Goal: Task Accomplishment & Management: Manage account settings

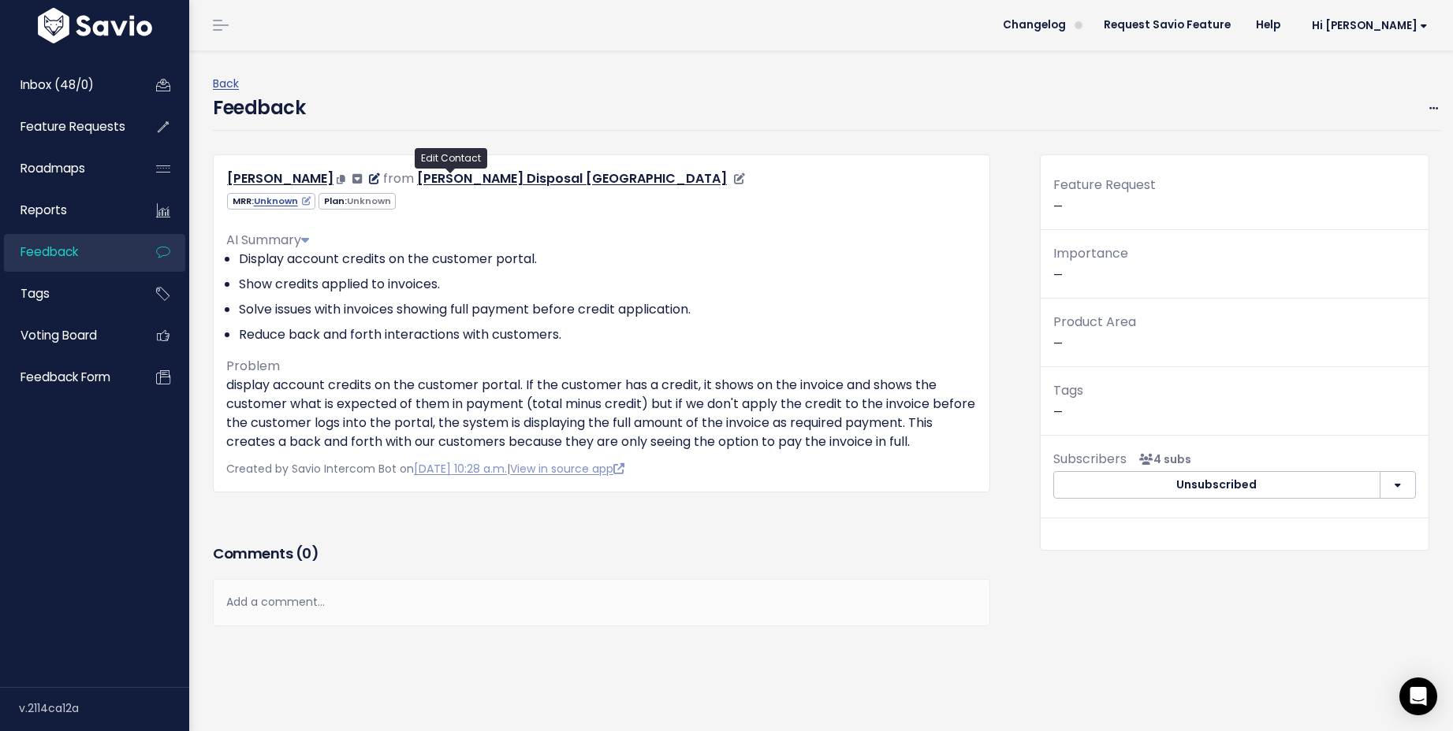
click at [380, 177] on icon at bounding box center [374, 178] width 11 height 11
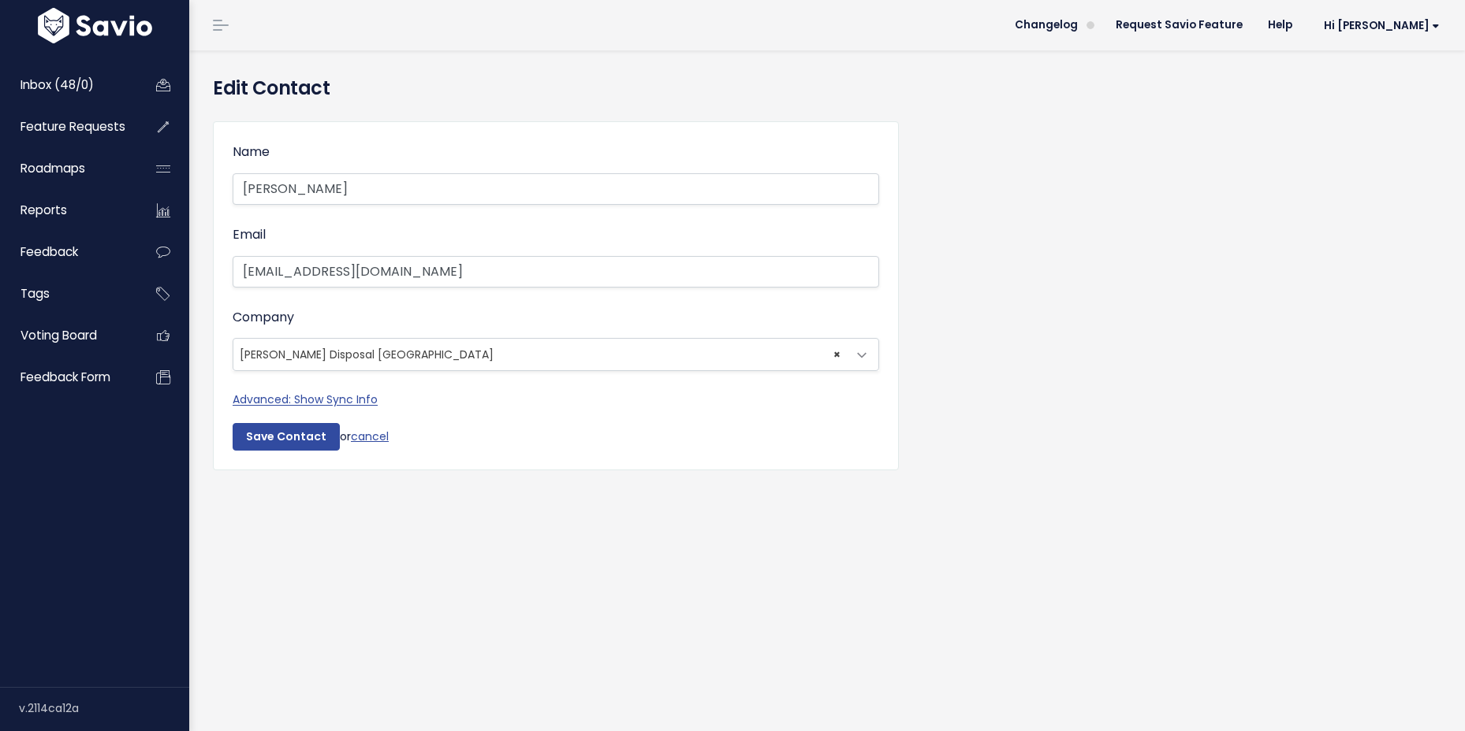
click at [382, 359] on span "× Davis Disposal TX" at bounding box center [539, 355] width 613 height 32
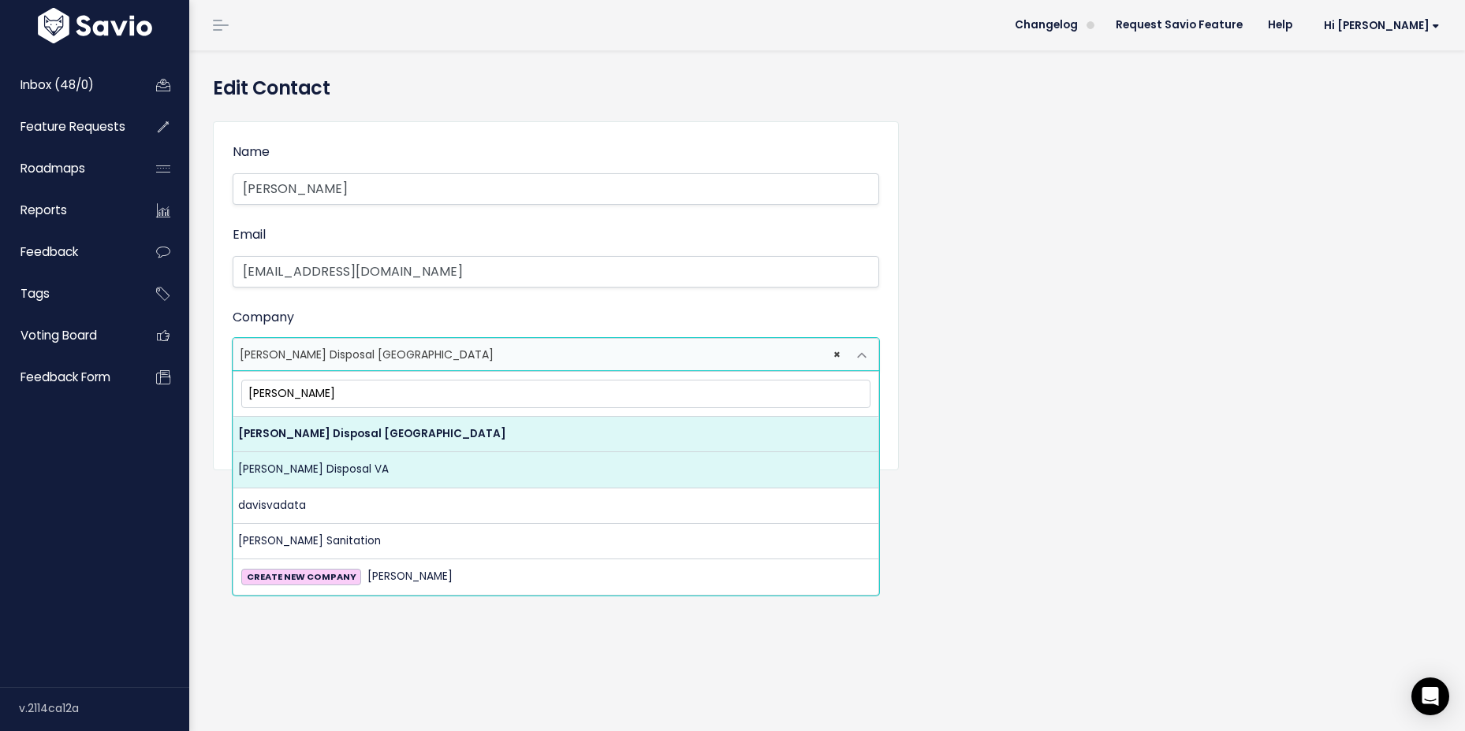
type input "Davis"
select select "14548210"
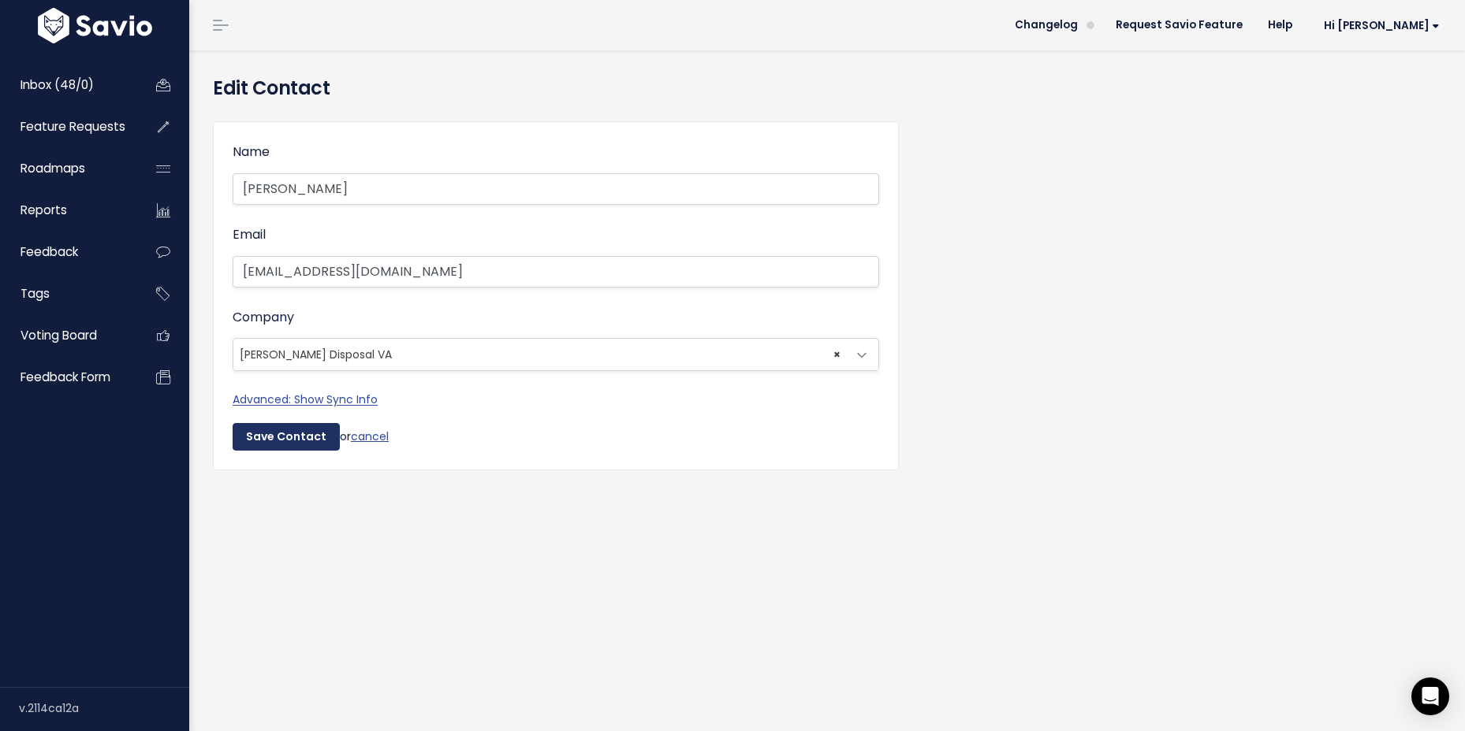
click at [307, 439] on input "Save Contact" at bounding box center [286, 437] width 107 height 28
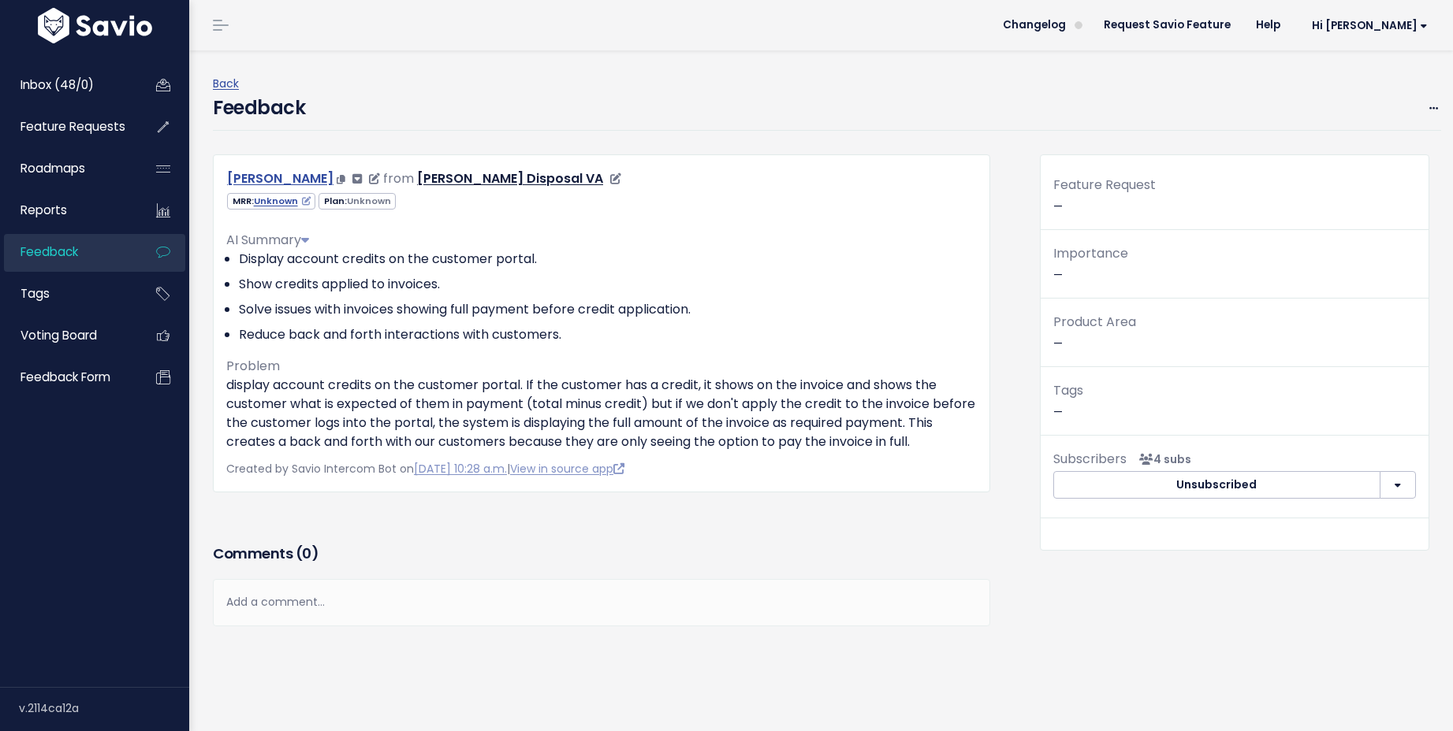
click at [333, 182] on link "[PERSON_NAME]" at bounding box center [280, 178] width 106 height 18
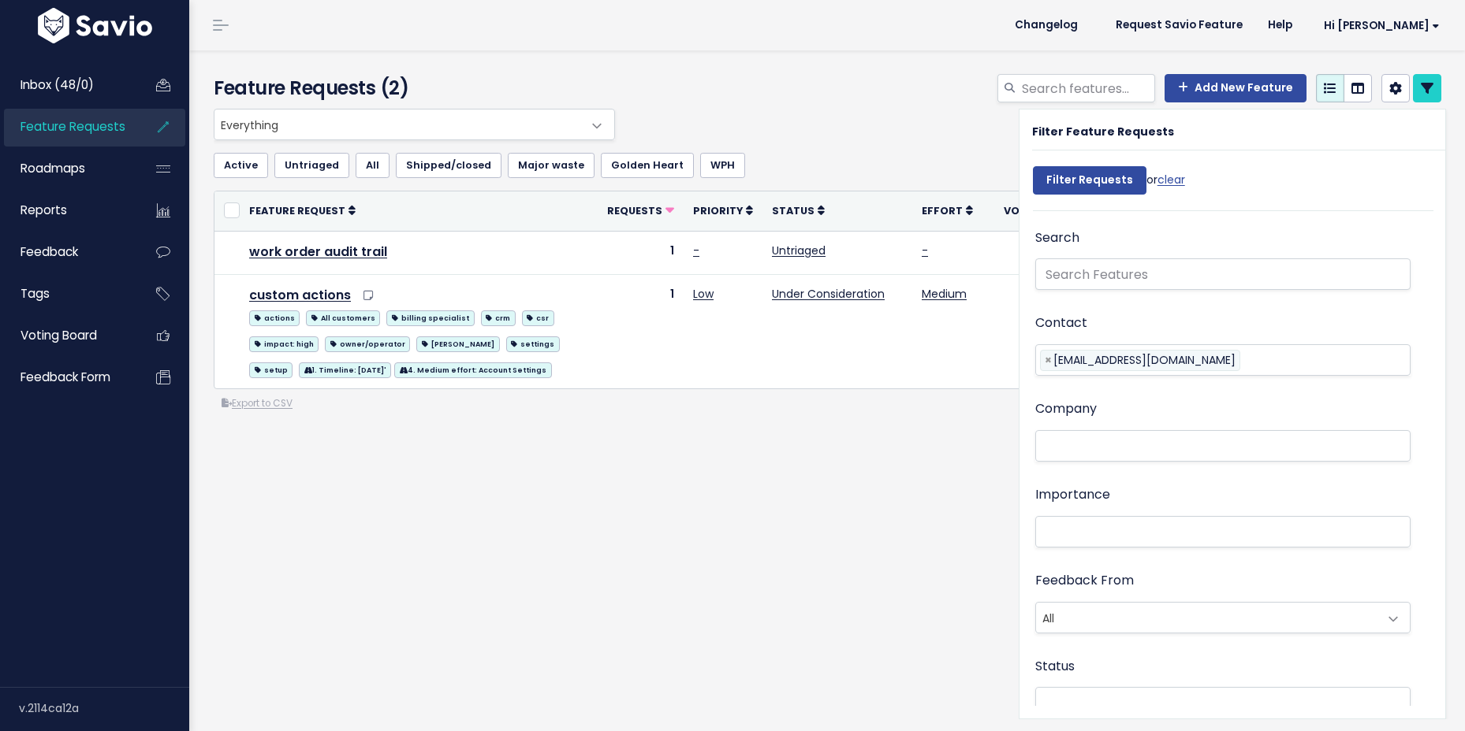
select select
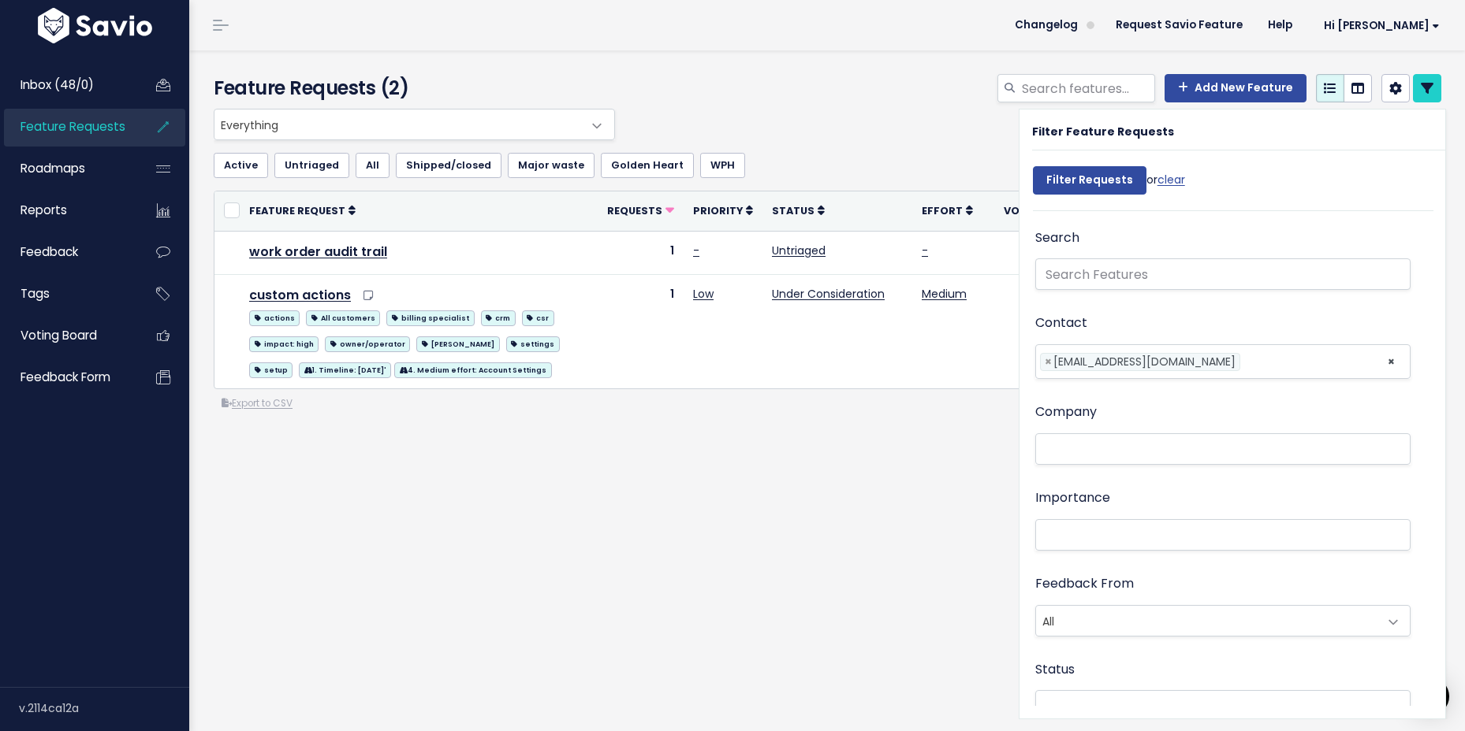
click at [58, 136] on link "Feature Requests" at bounding box center [67, 127] width 127 height 36
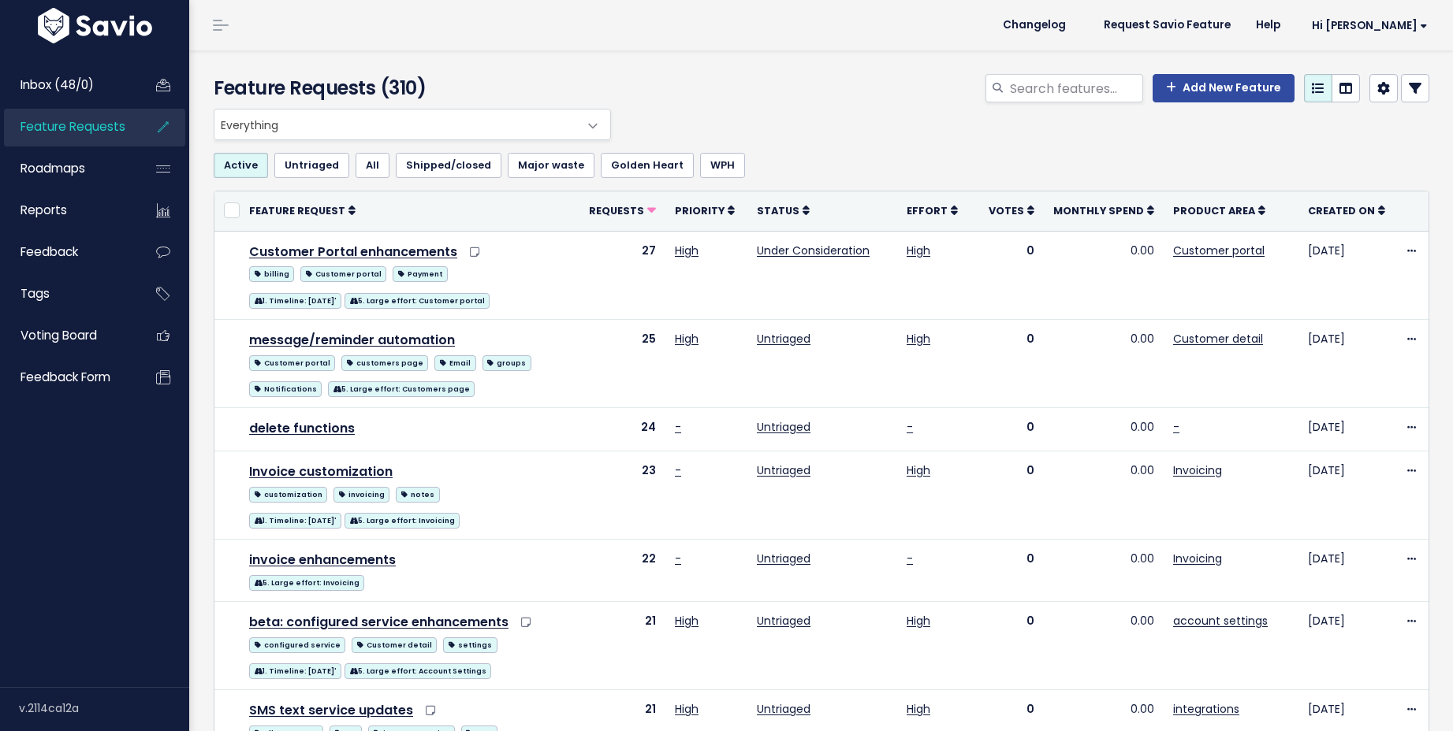
click at [65, 95] on link "Inbox (48/0)" at bounding box center [67, 85] width 127 height 36
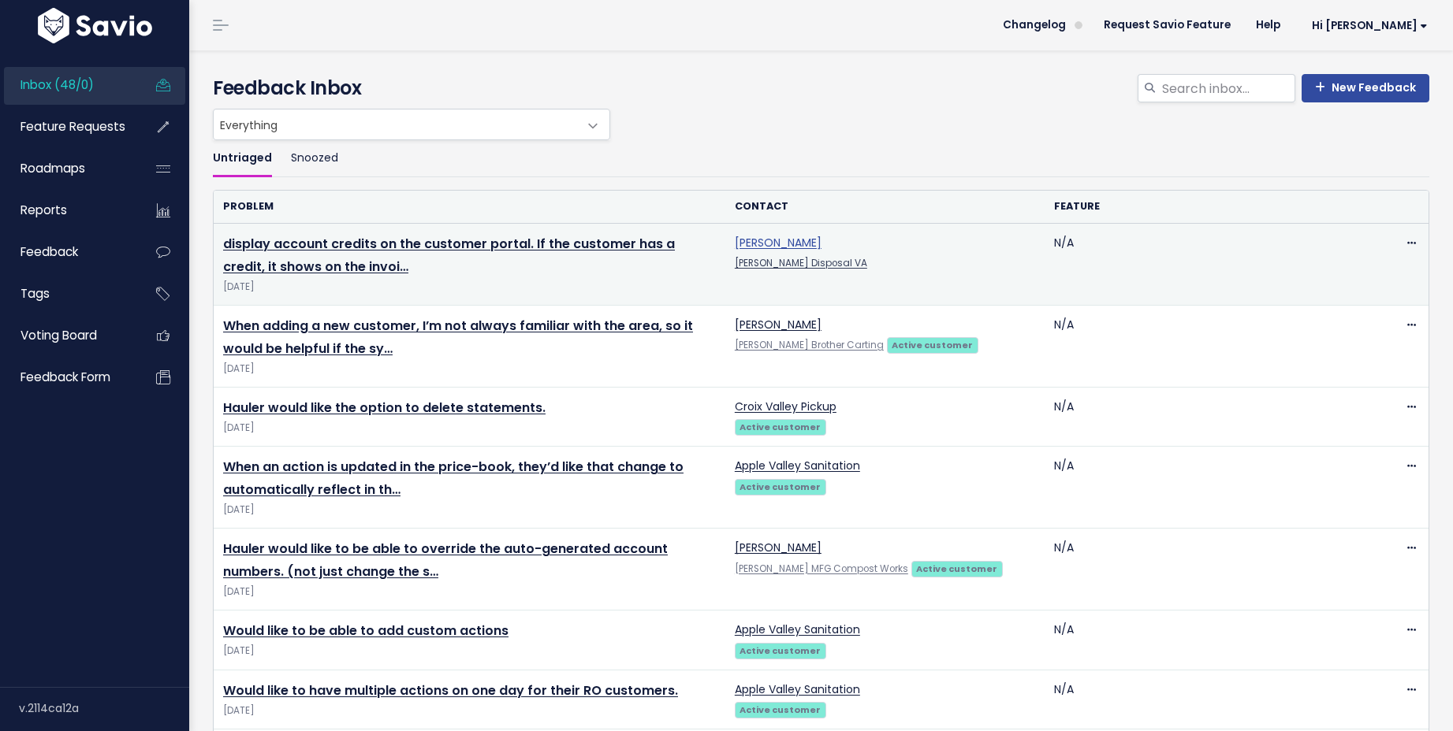
click at [821, 249] on link "Shannon Merritt-Castaneda" at bounding box center [778, 243] width 87 height 16
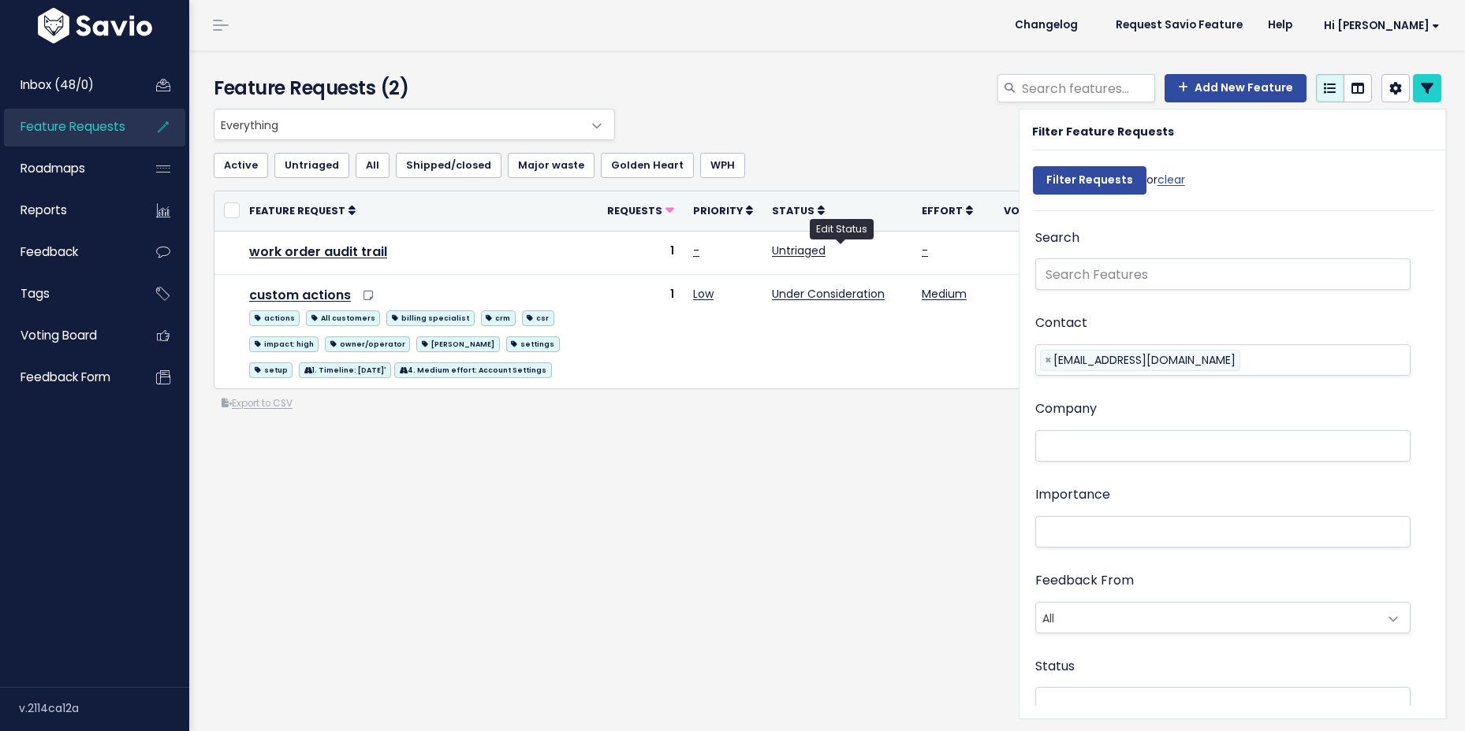
select select
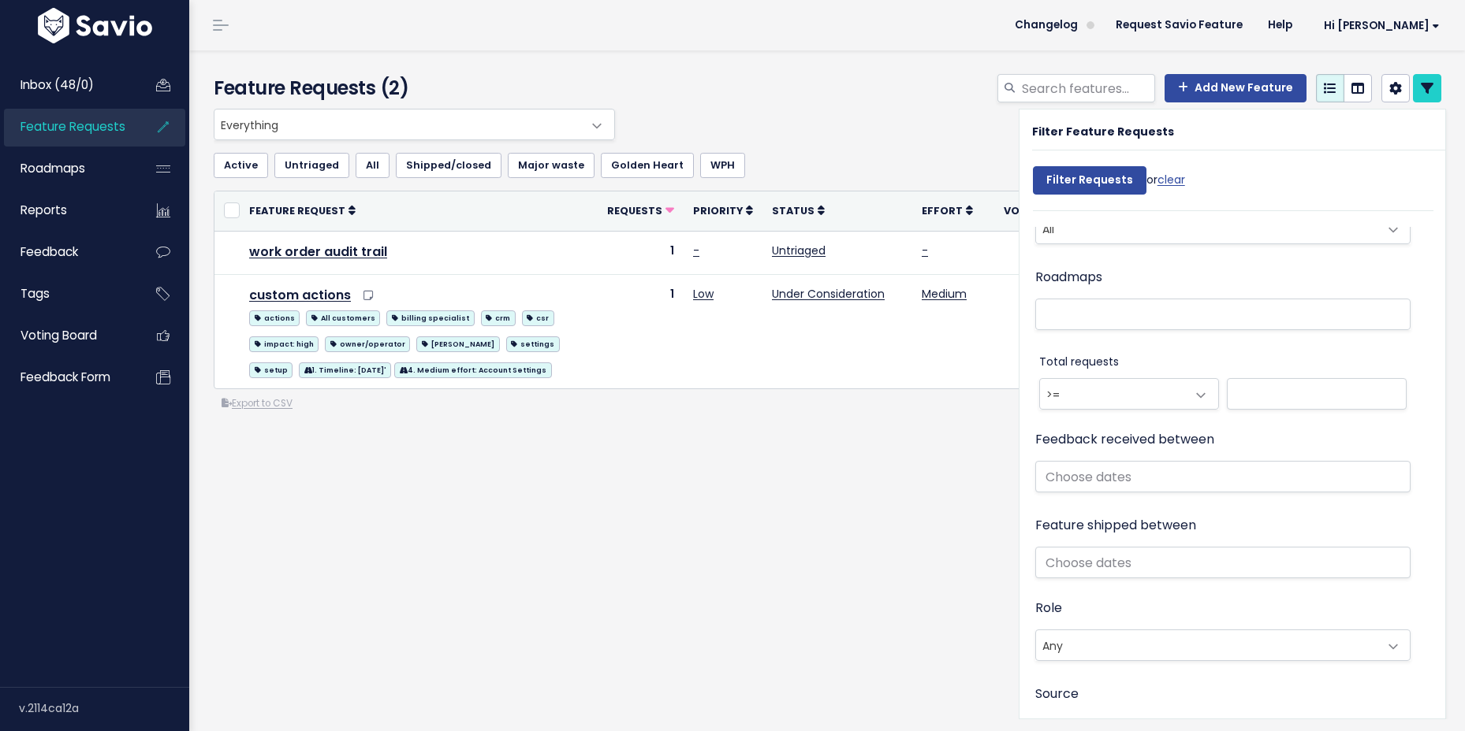
scroll to position [1294, 0]
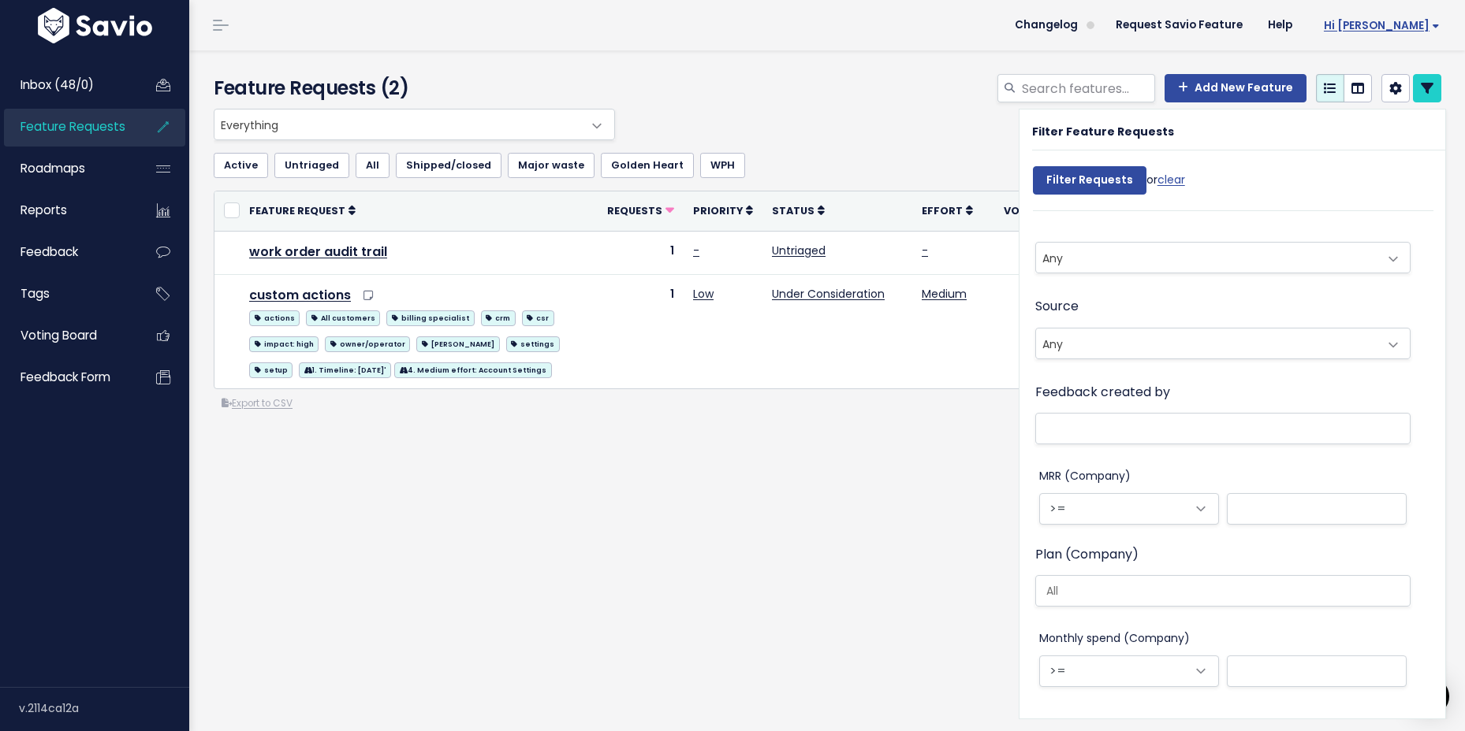
click at [1421, 30] on span "Hi [PERSON_NAME]" at bounding box center [1381, 26] width 116 height 12
click at [1305, 26] on link "Help" at bounding box center [1280, 25] width 50 height 24
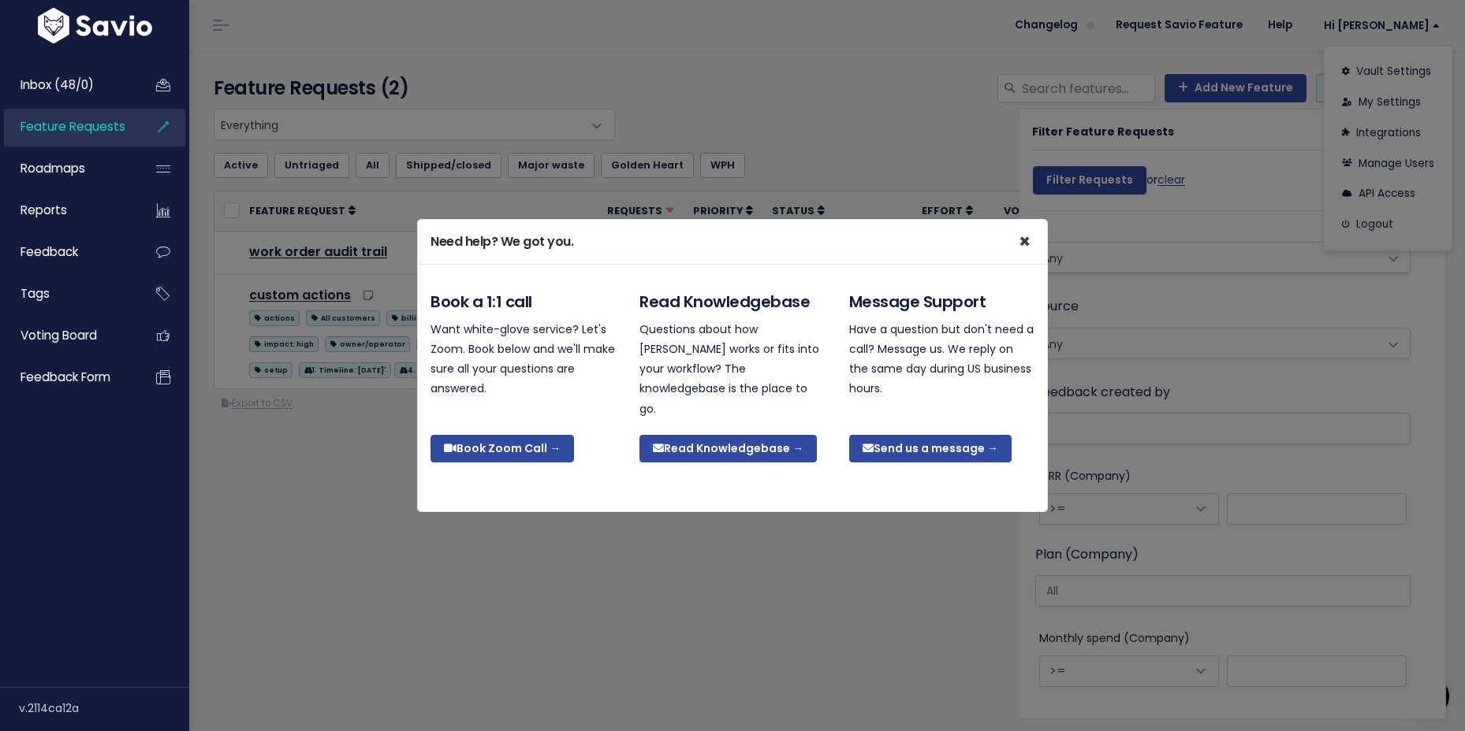
click at [1021, 239] on span "×" at bounding box center [1024, 242] width 12 height 26
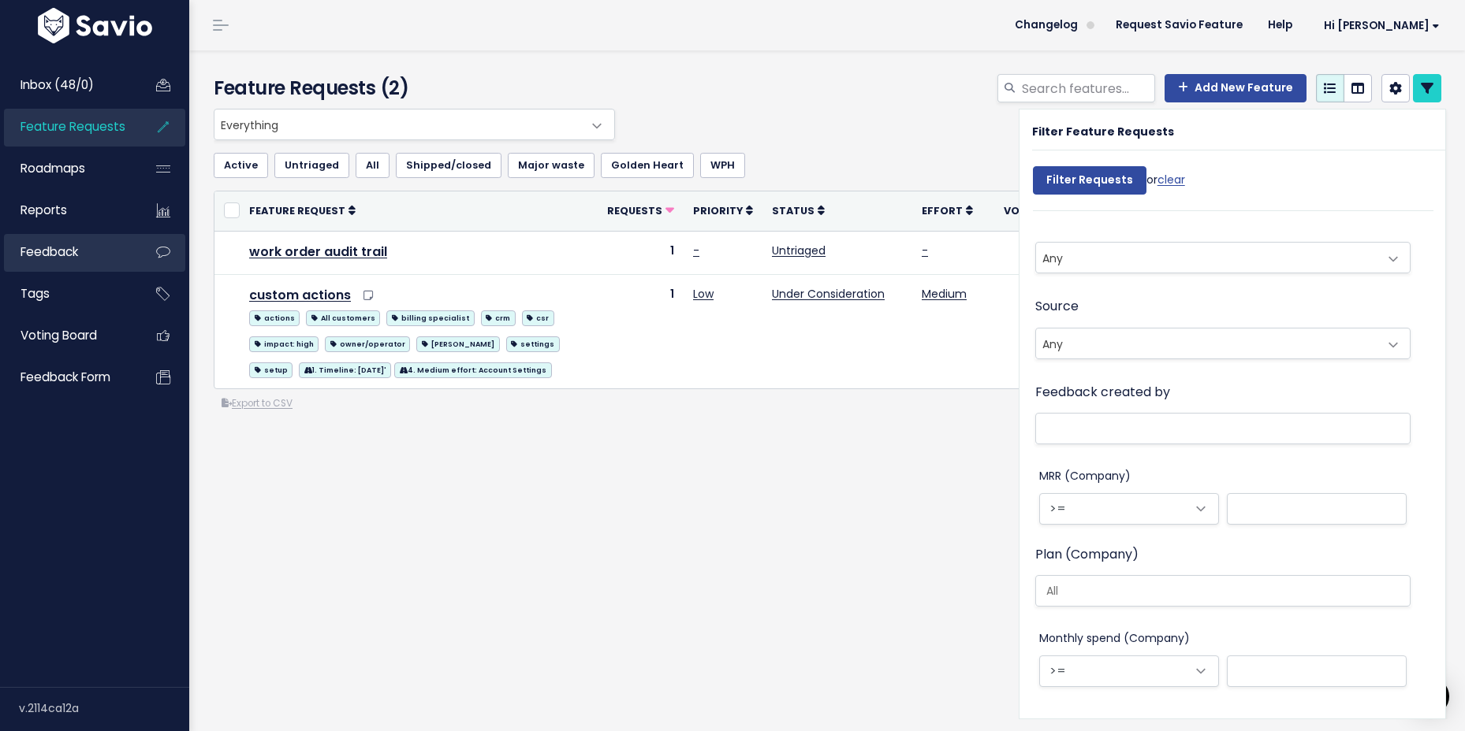
click at [64, 269] on link "Feedback" at bounding box center [67, 252] width 127 height 36
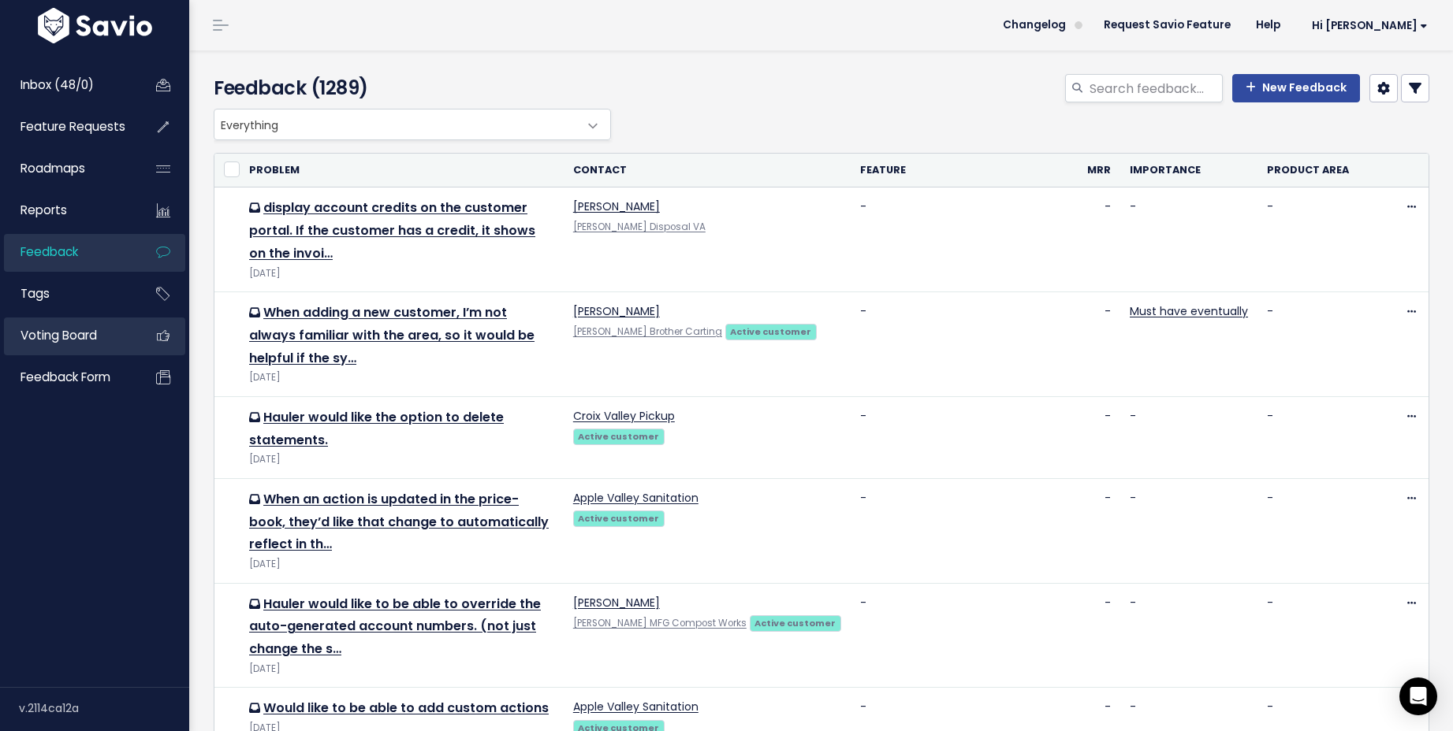
click at [56, 342] on span "Voting Board" at bounding box center [58, 335] width 76 height 17
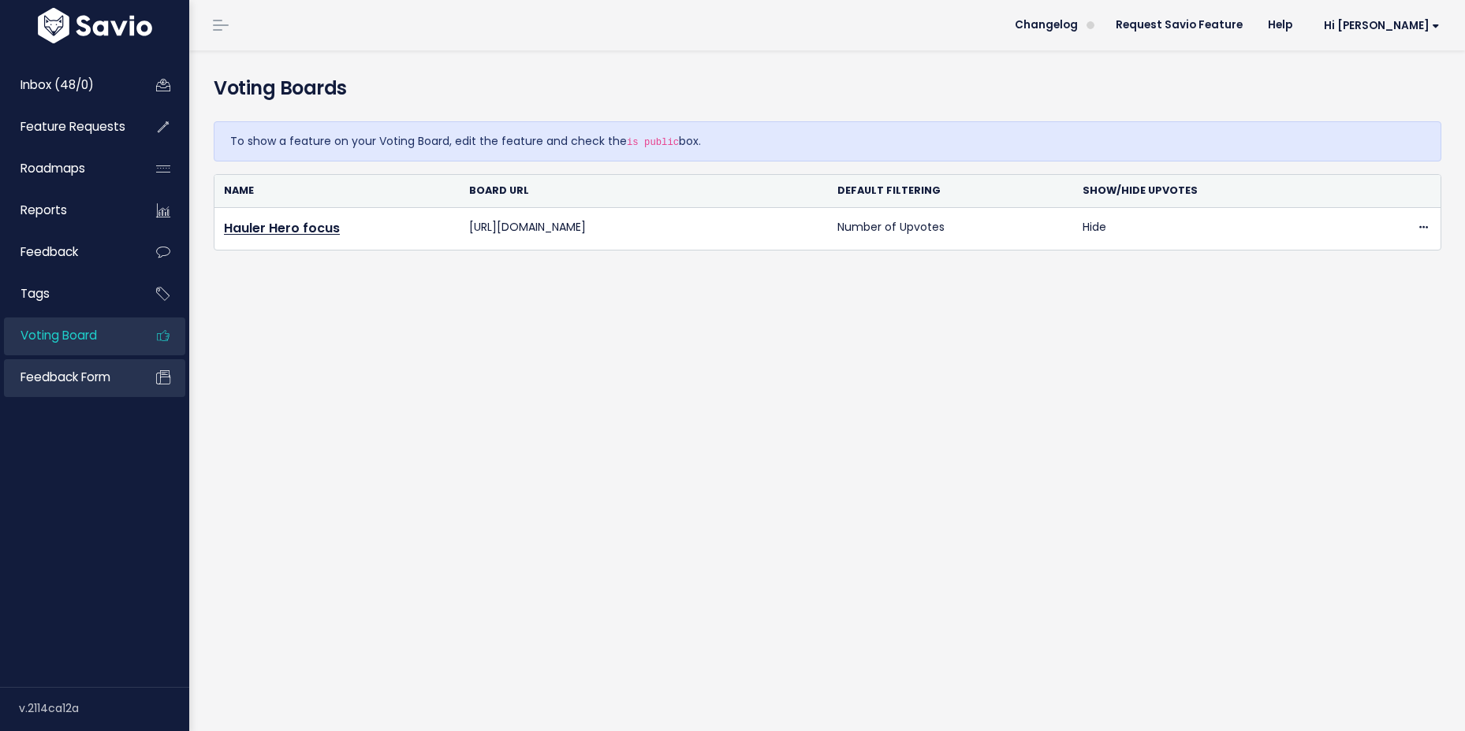
click at [61, 376] on span "Feedback form" at bounding box center [65, 377] width 90 height 17
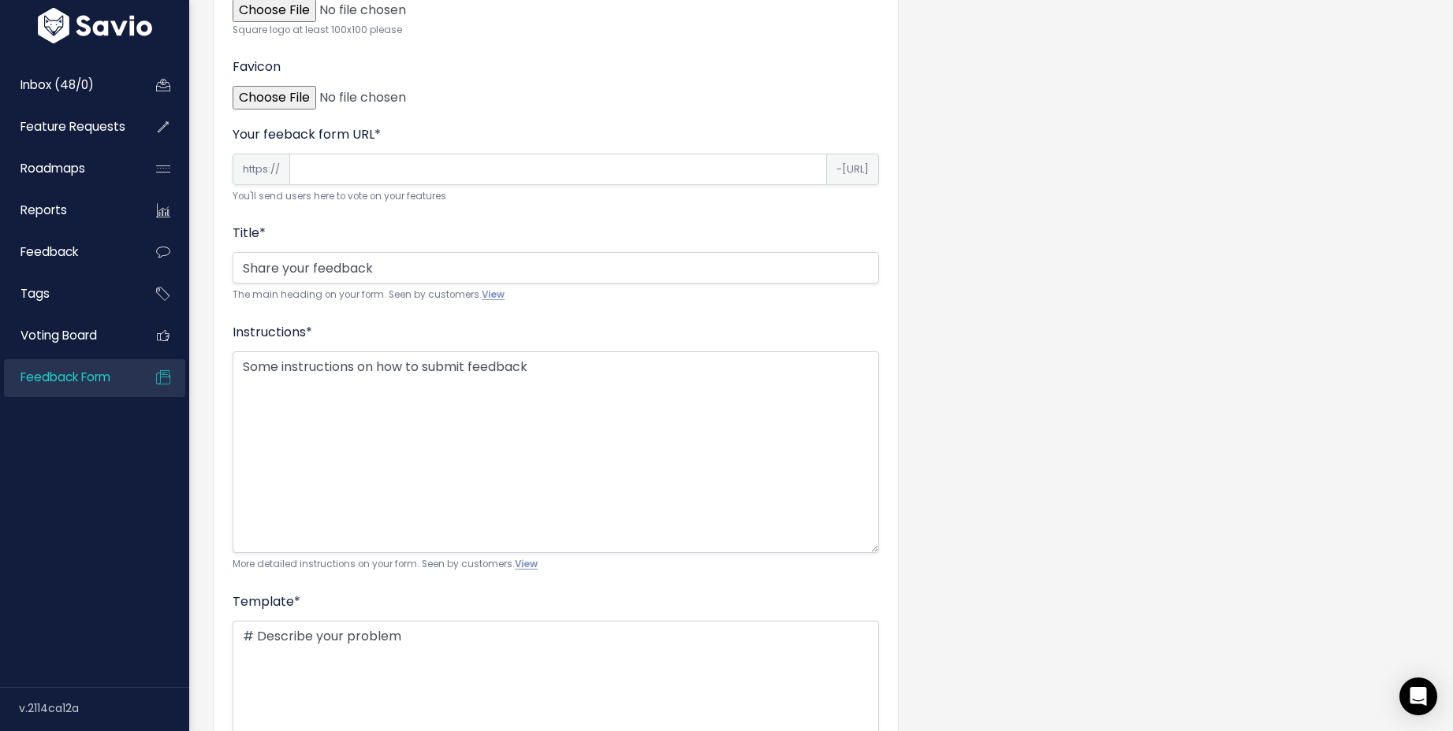
scroll to position [1163, 0]
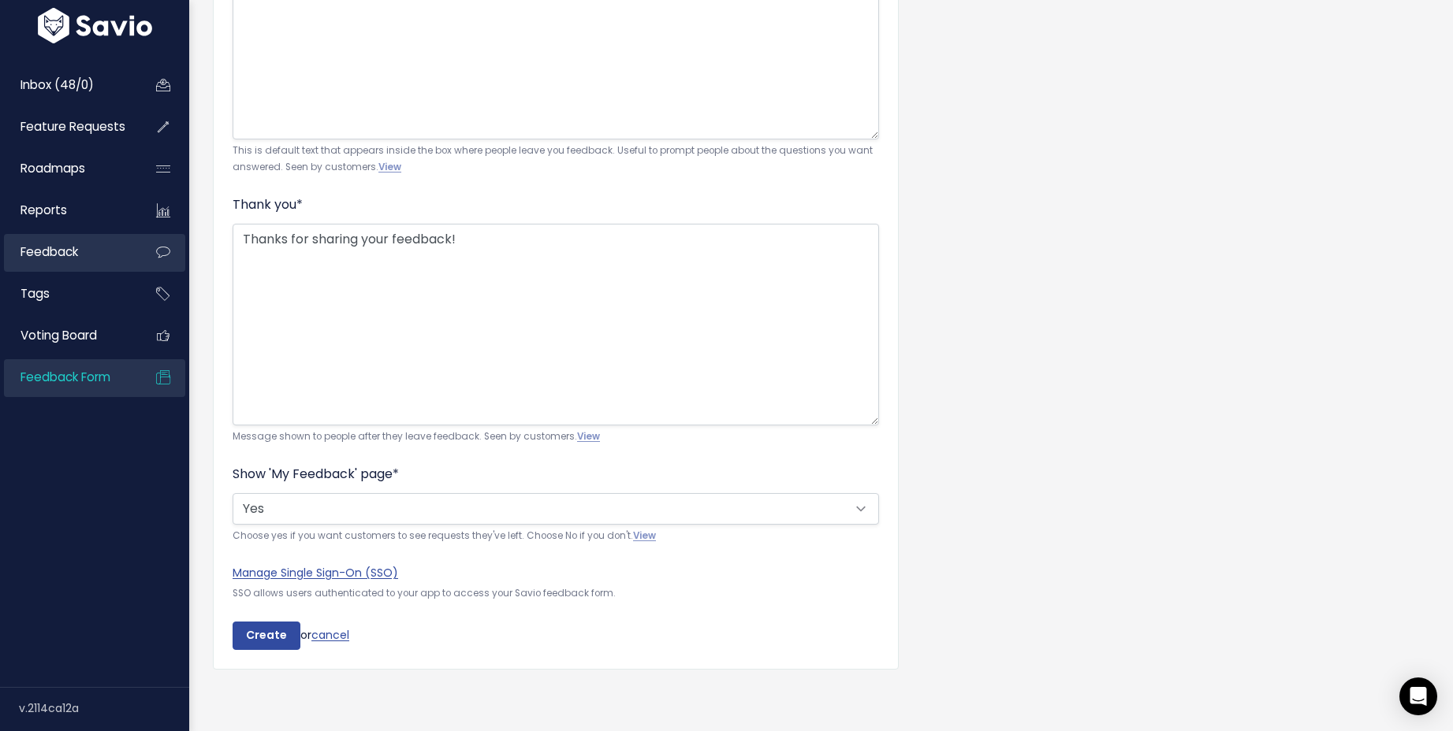
click at [46, 260] on span "Feedback" at bounding box center [49, 252] width 58 height 17
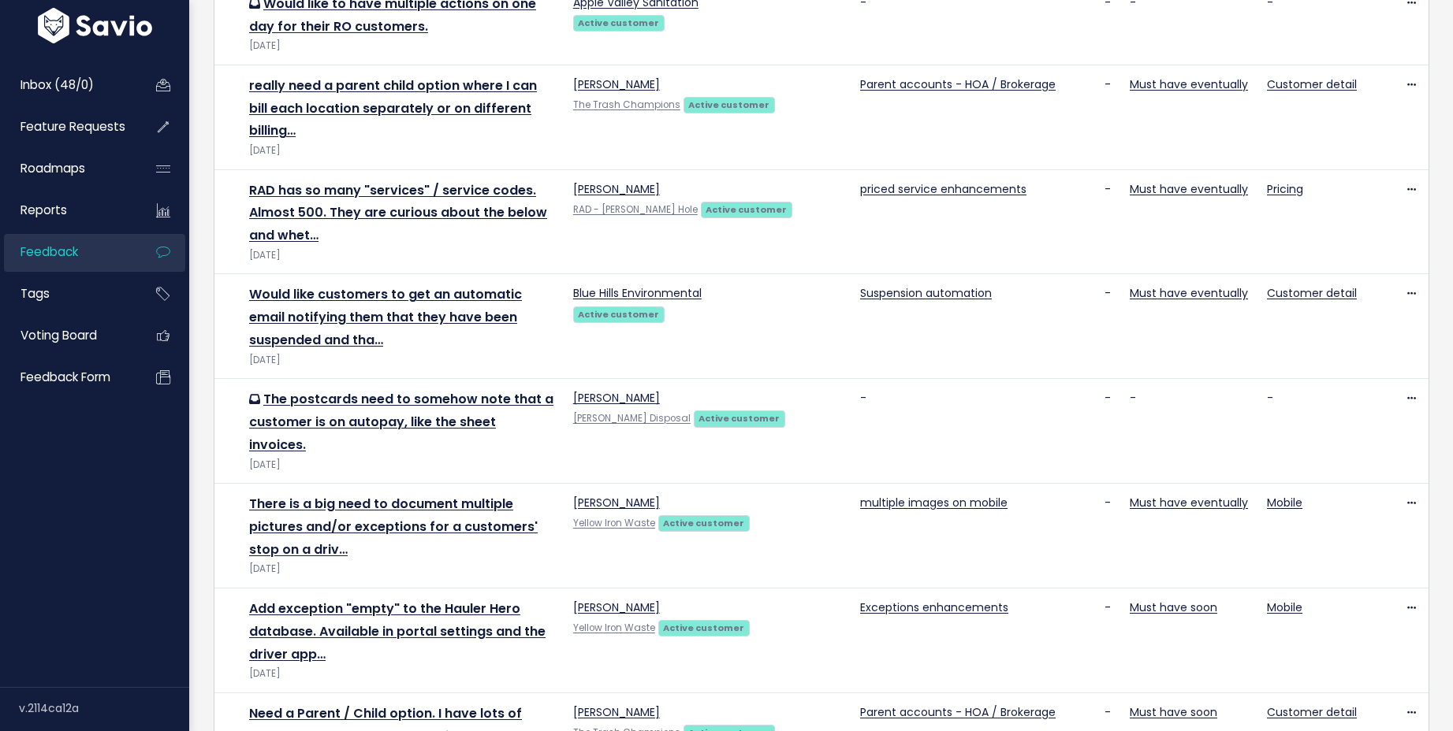
scroll to position [1177, 0]
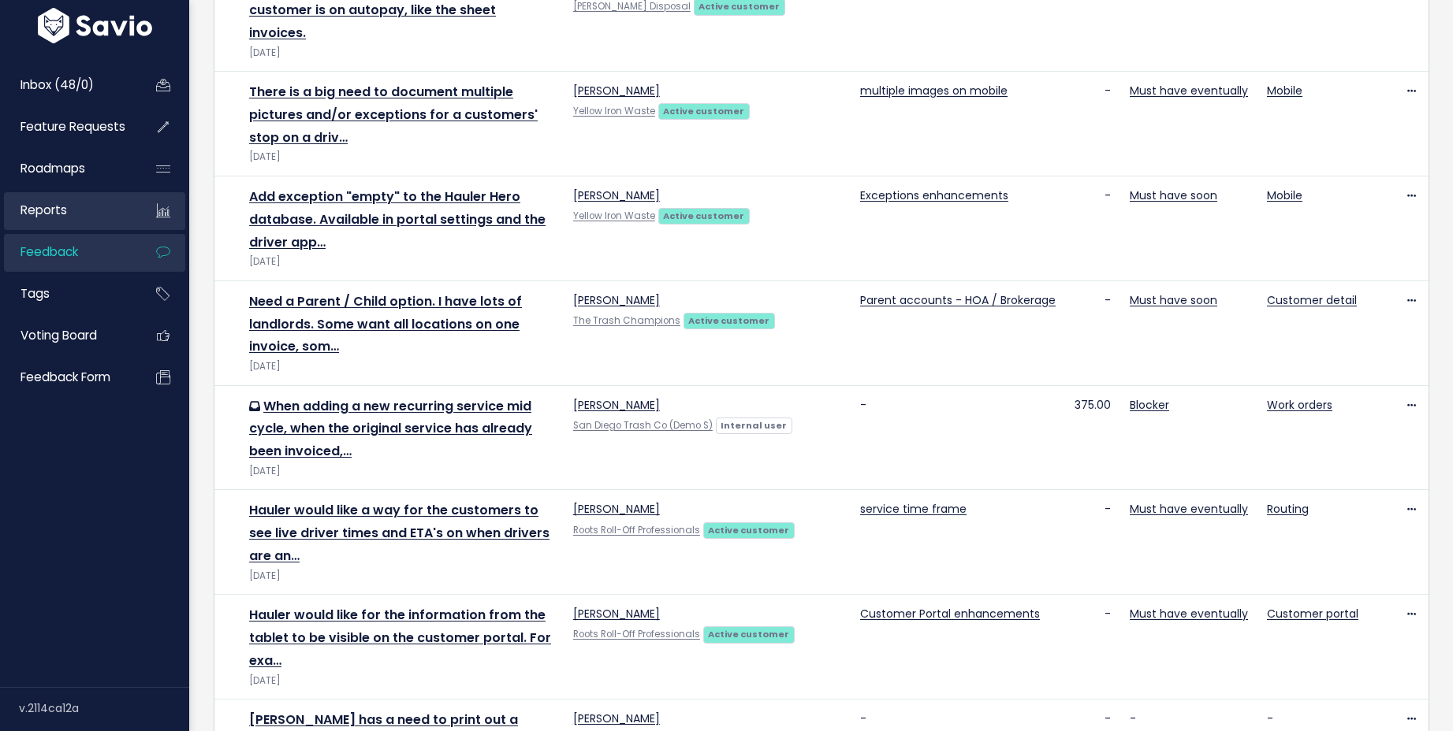
click at [87, 210] on link "Reports" at bounding box center [67, 210] width 127 height 36
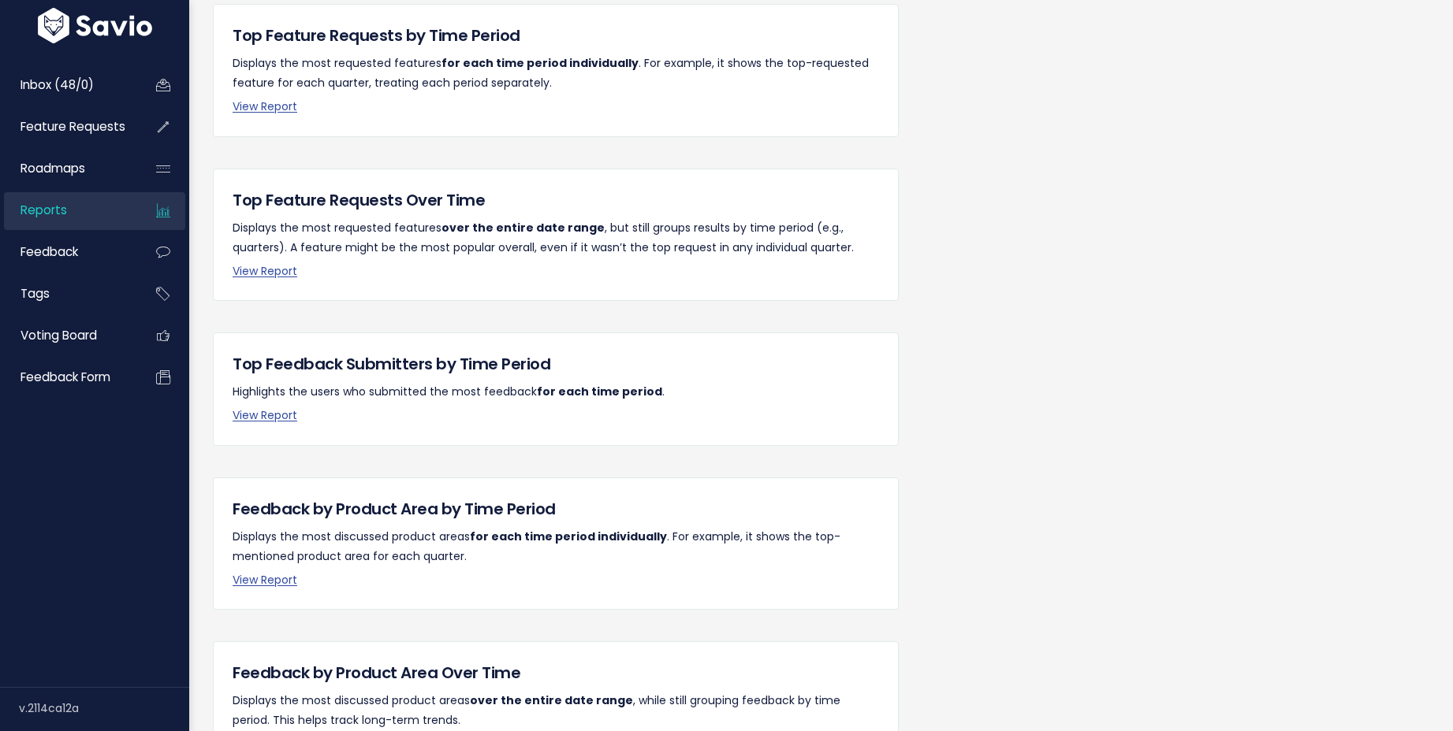
scroll to position [272, 0]
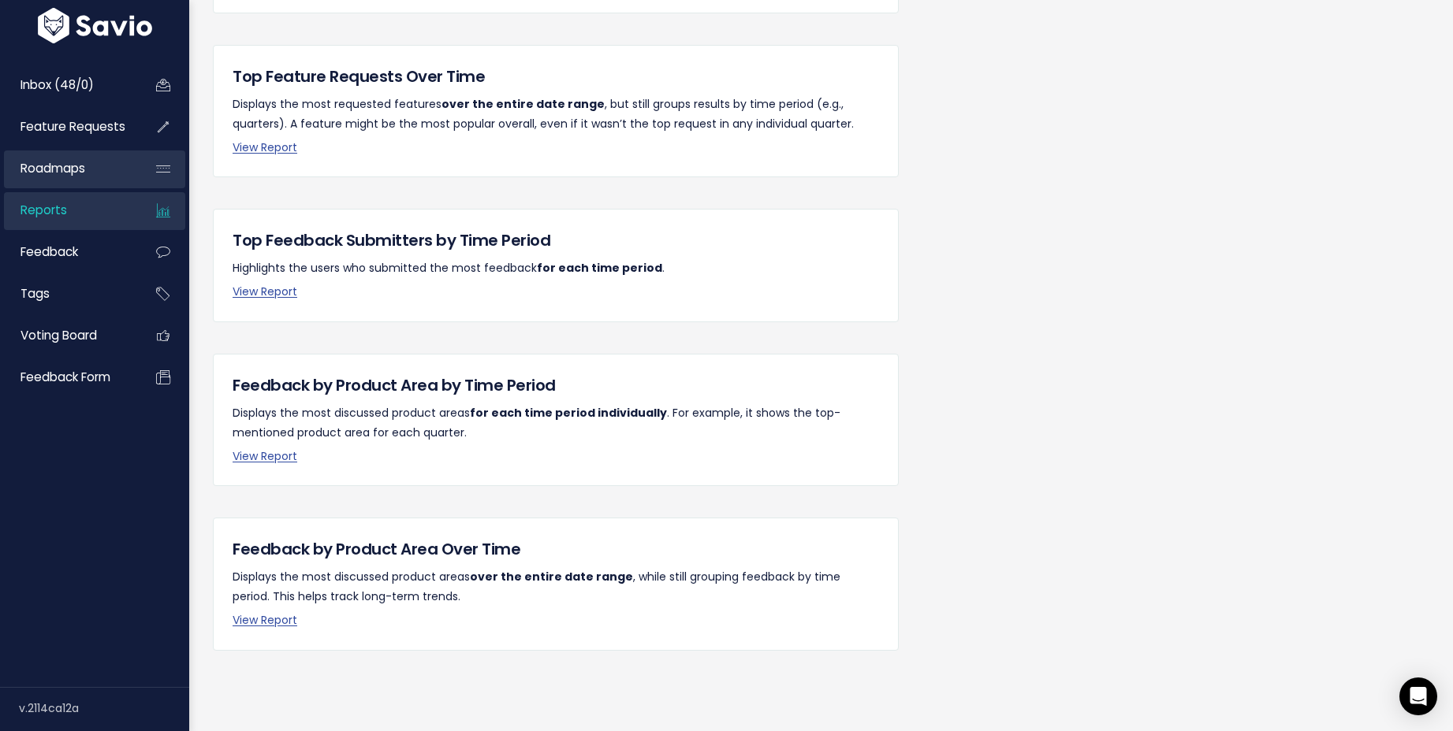
click at [99, 169] on link "Roadmaps" at bounding box center [67, 169] width 127 height 36
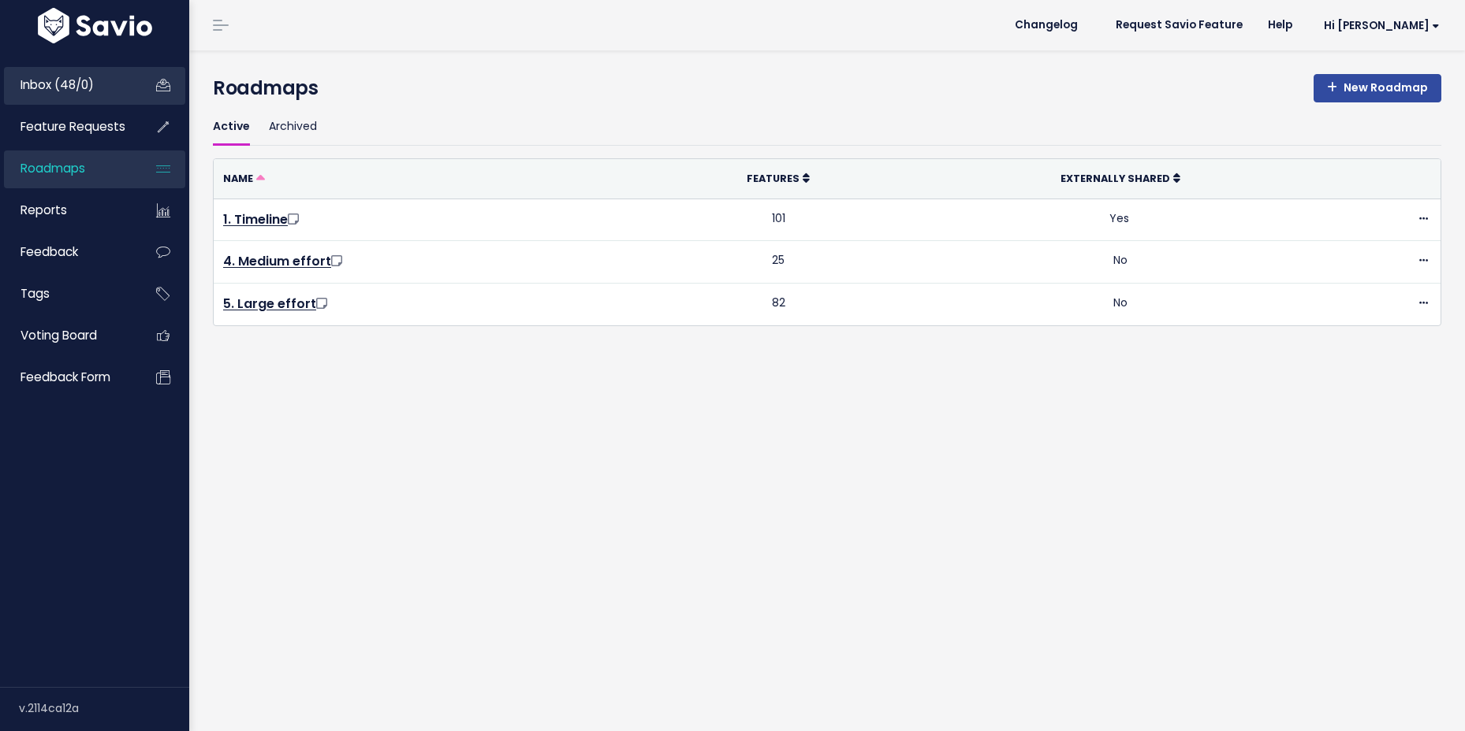
click at [87, 90] on span "Inbox (48/0)" at bounding box center [56, 84] width 73 height 17
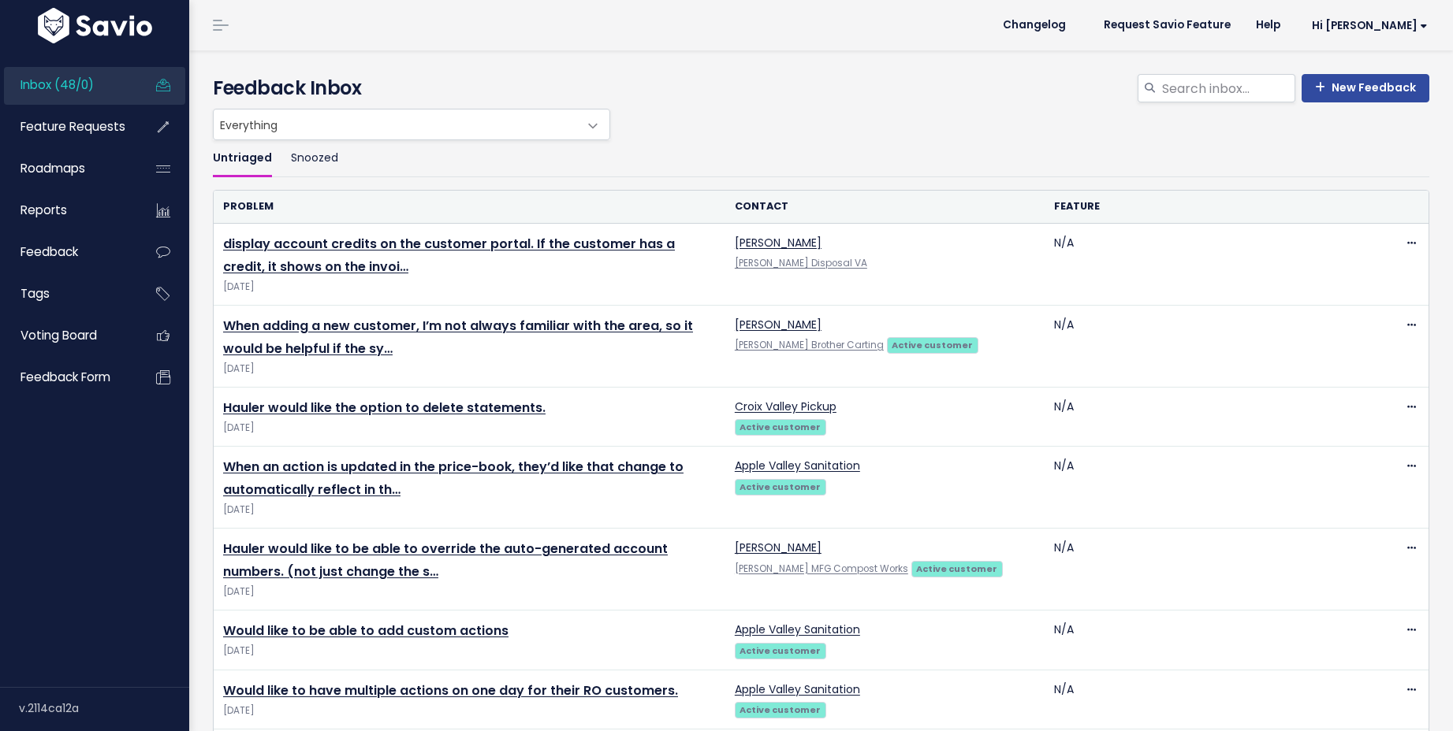
click at [218, 28] on link at bounding box center [220, 25] width 25 height 14
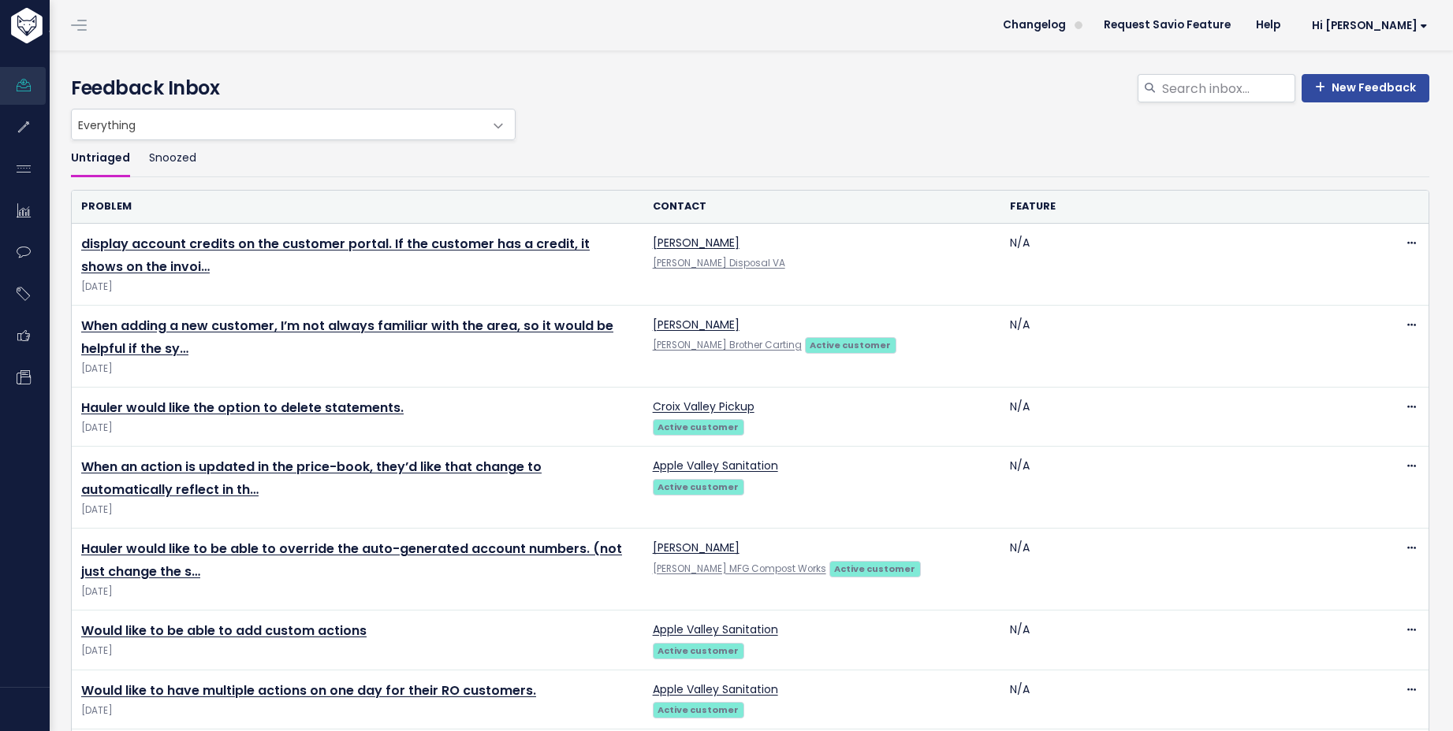
click at [87, 20] on link at bounding box center [78, 25] width 25 height 14
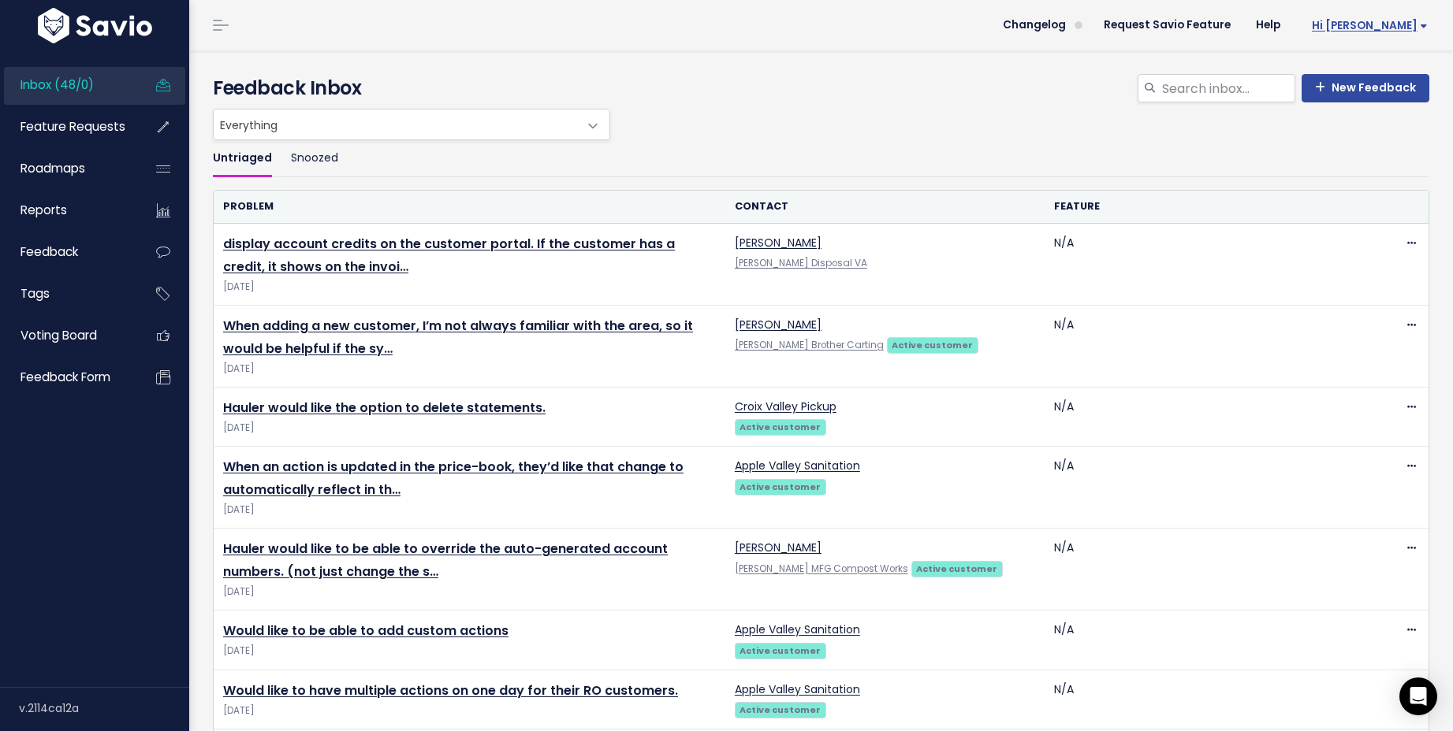
click at [1393, 25] on span "Hi [PERSON_NAME]" at bounding box center [1370, 26] width 116 height 12
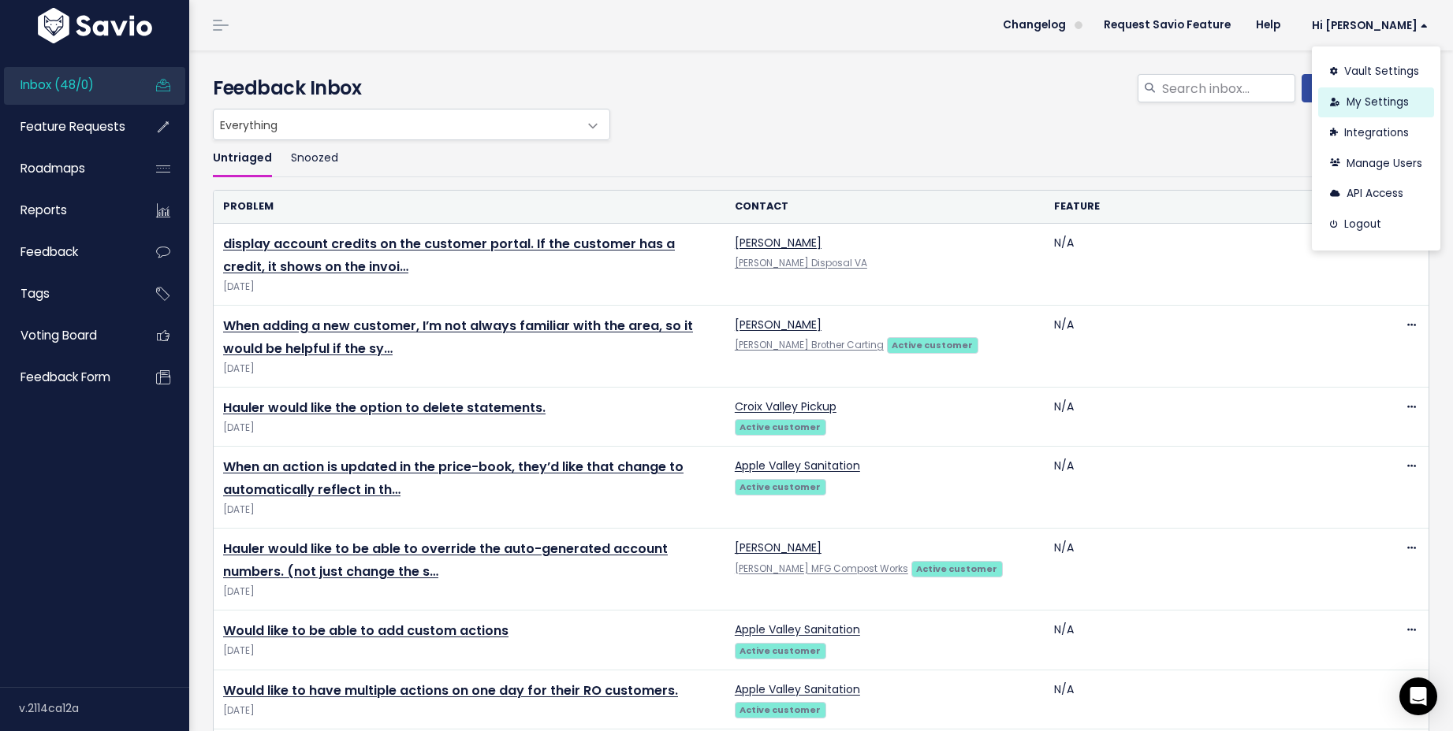
click at [1384, 99] on link "My Settings" at bounding box center [1376, 102] width 116 height 31
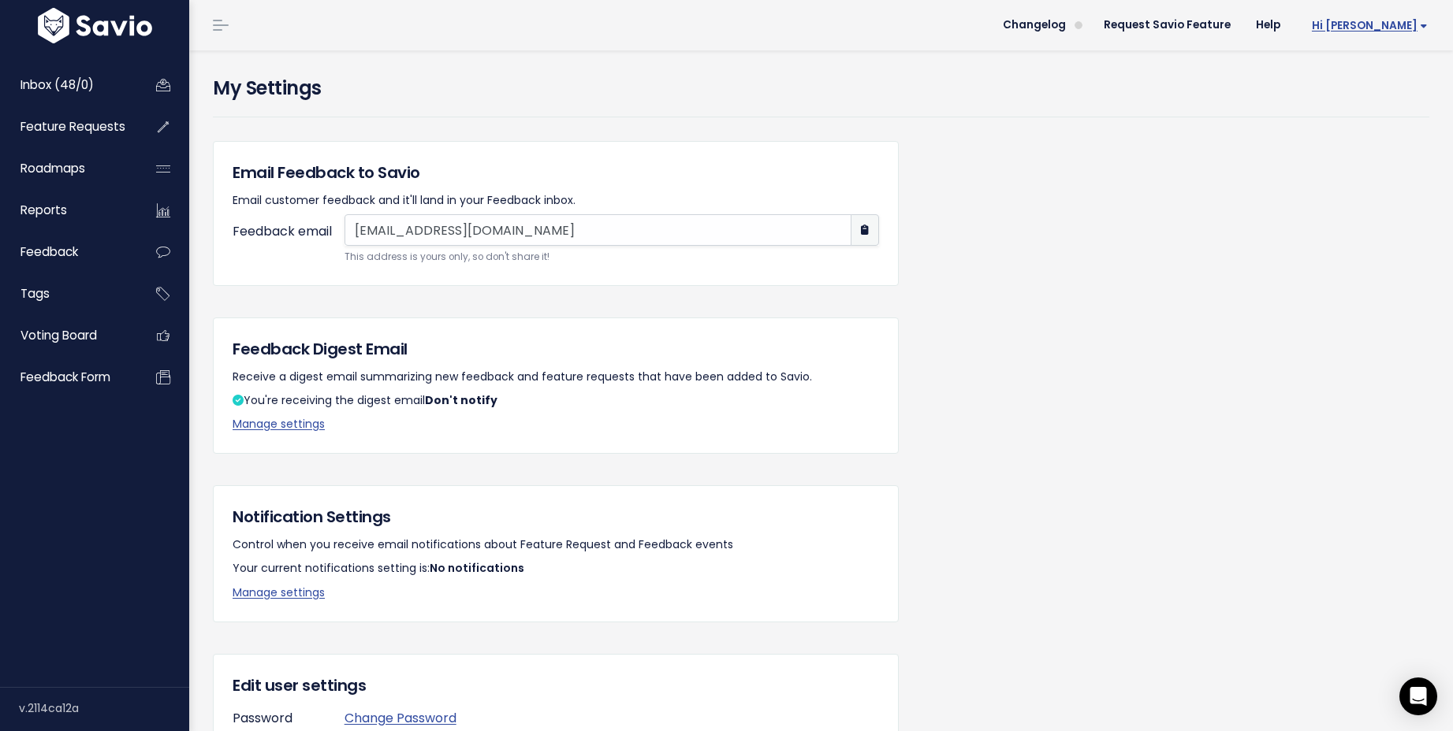
click at [1379, 28] on span "Hi [PERSON_NAME]" at bounding box center [1370, 26] width 116 height 12
click at [1383, 154] on link "Manage Users" at bounding box center [1376, 163] width 116 height 31
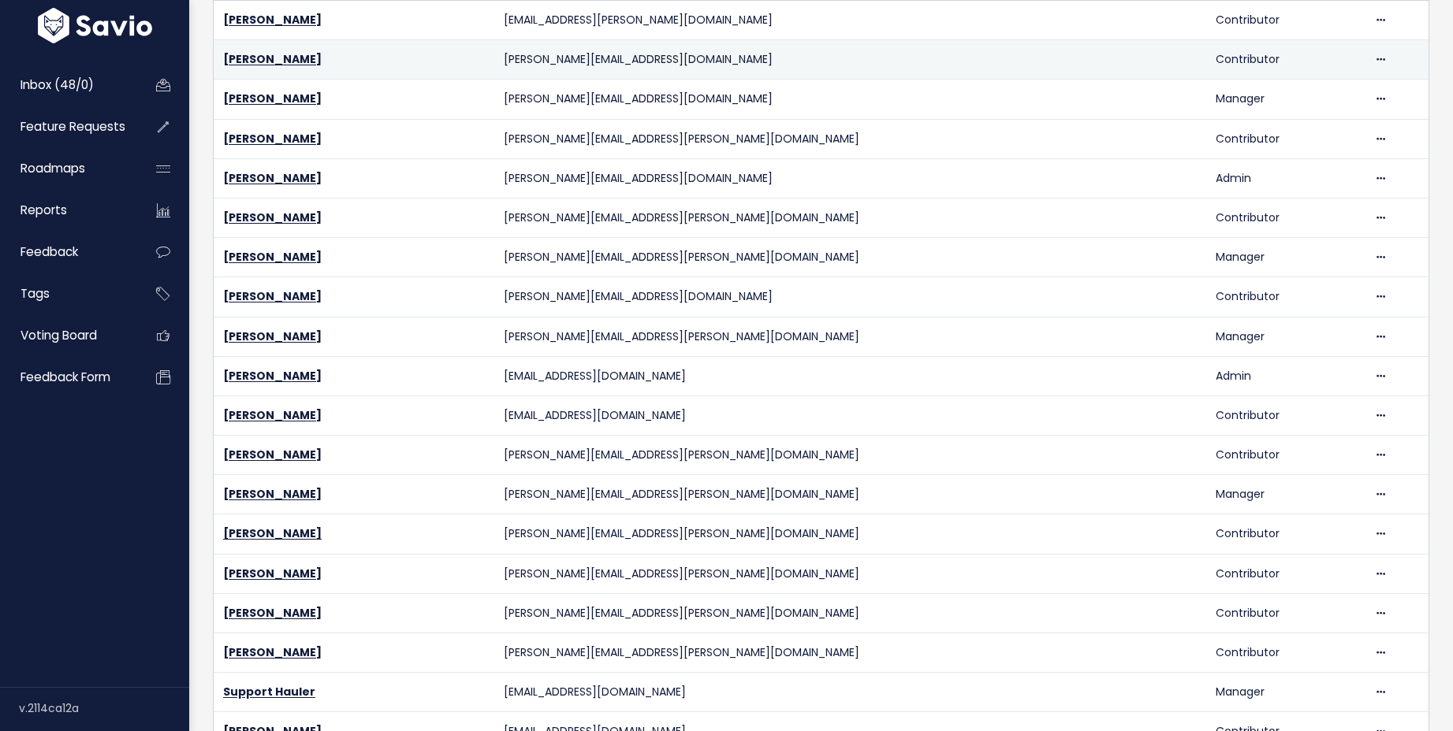
scroll to position [131, 0]
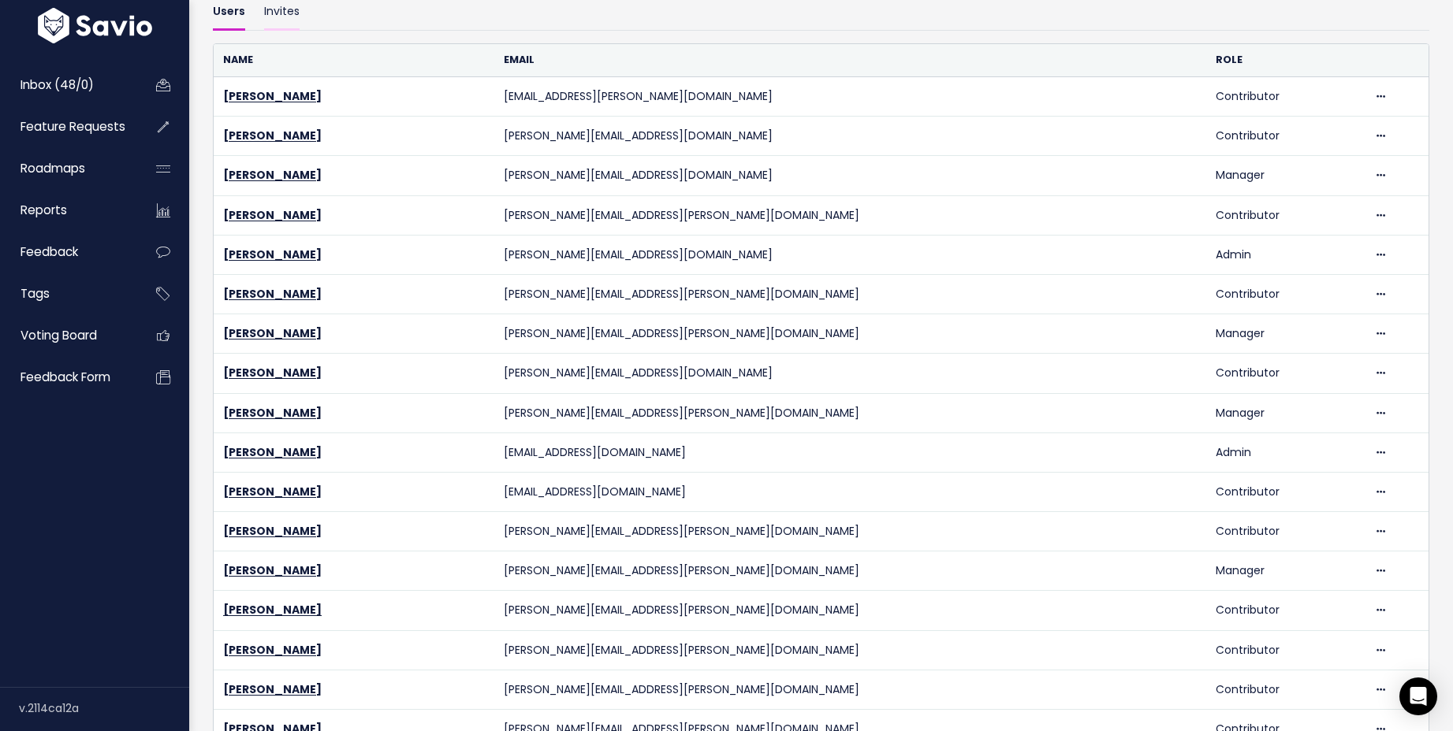
click at [279, 19] on link "Invites" at bounding box center [281, 12] width 35 height 37
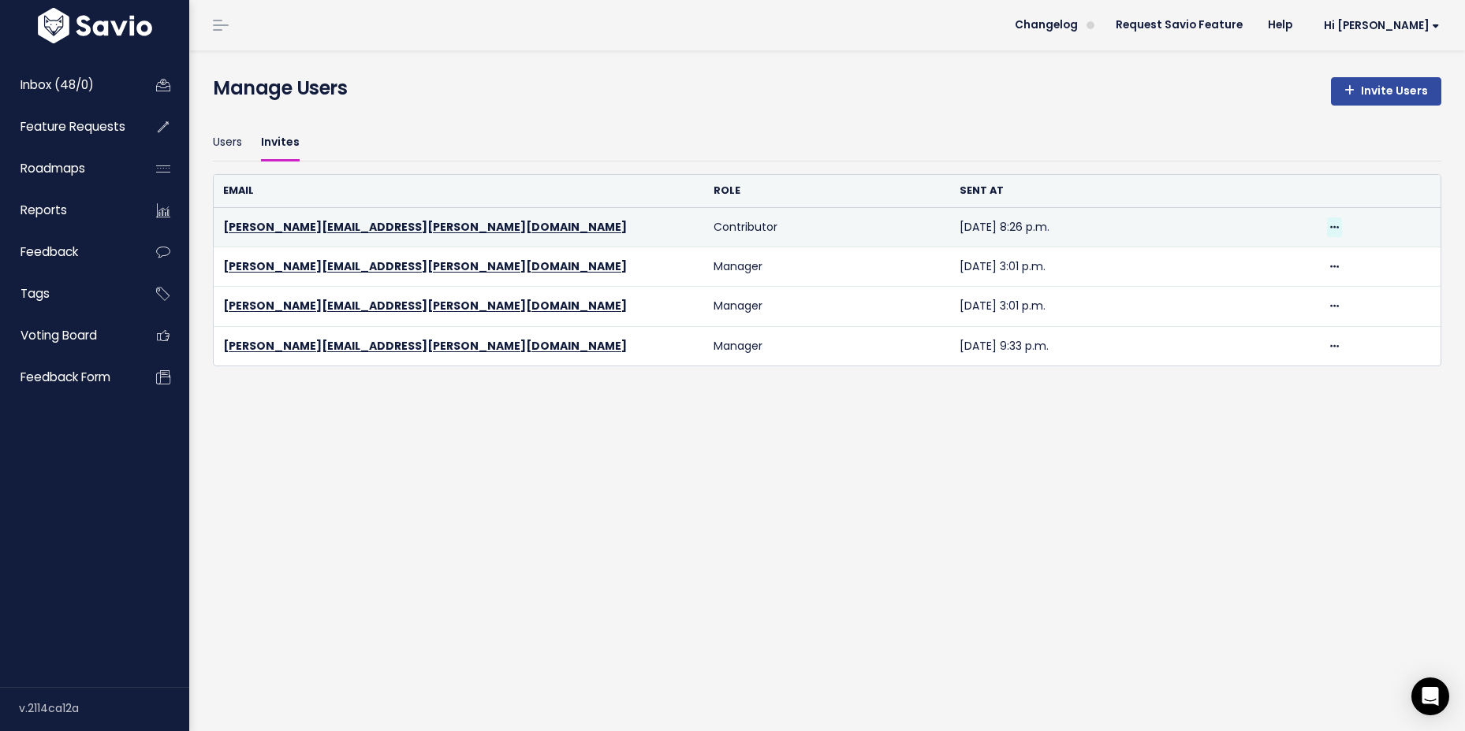
click at [1327, 226] on span at bounding box center [1334, 228] width 15 height 20
click at [1305, 267] on link "Resend" at bounding box center [1284, 271] width 114 height 31
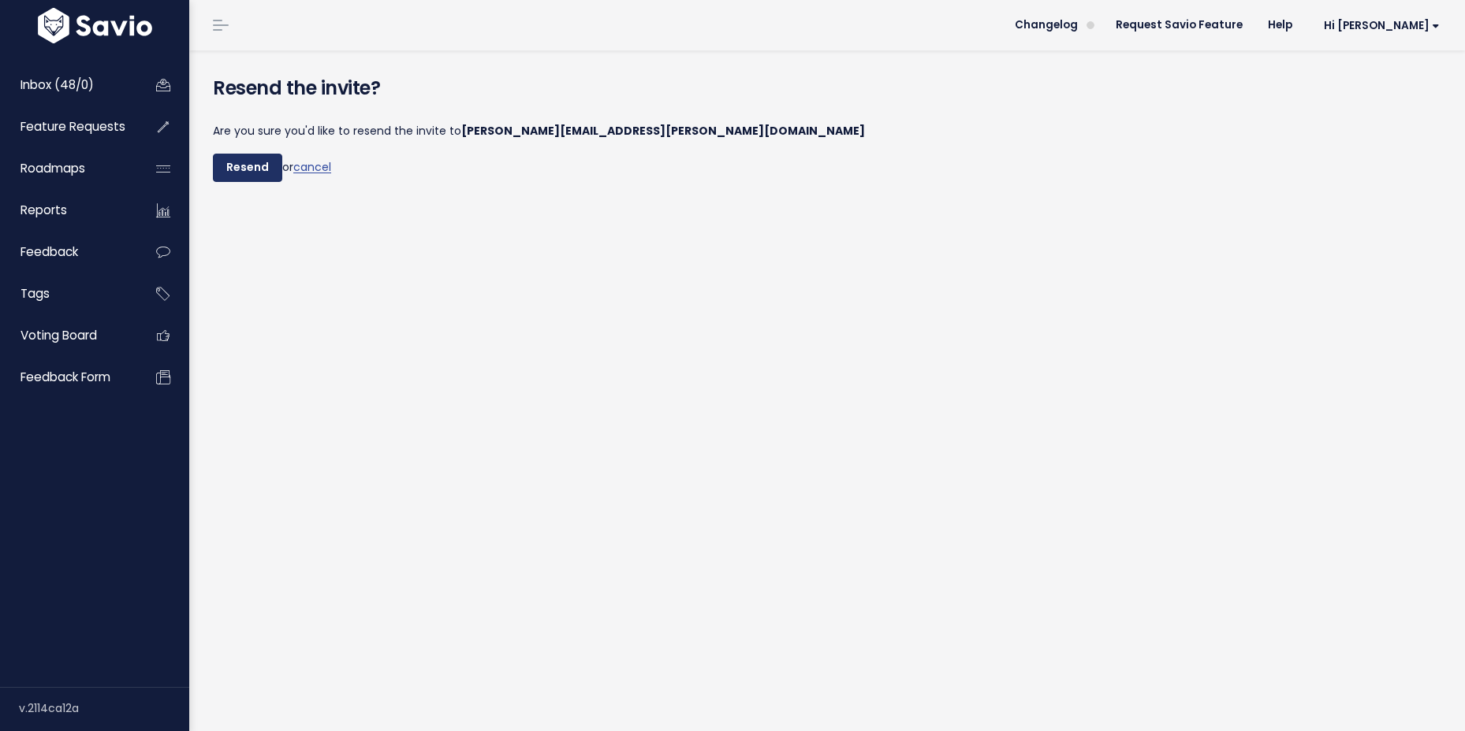
click at [251, 165] on input "Resend" at bounding box center [247, 168] width 69 height 28
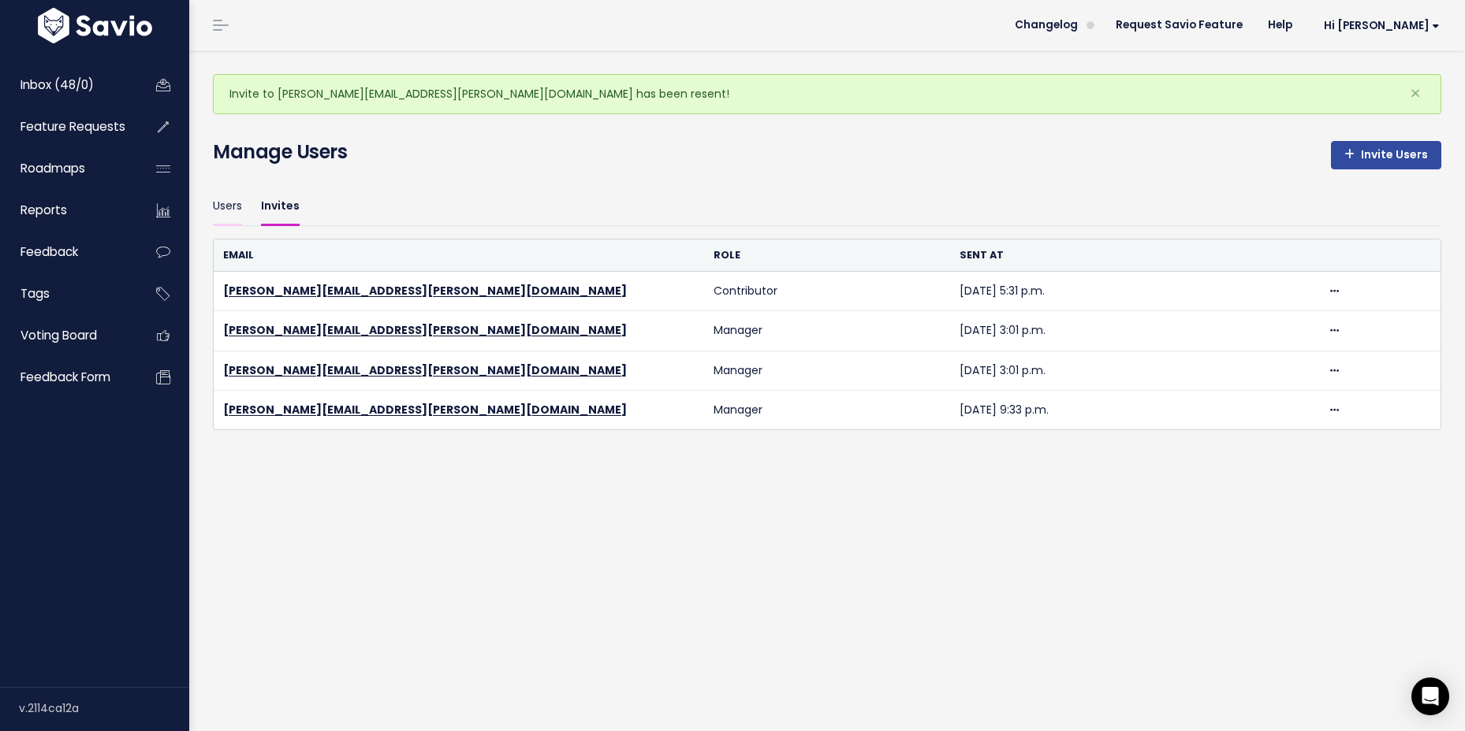
click at [231, 195] on link "Users" at bounding box center [227, 206] width 29 height 37
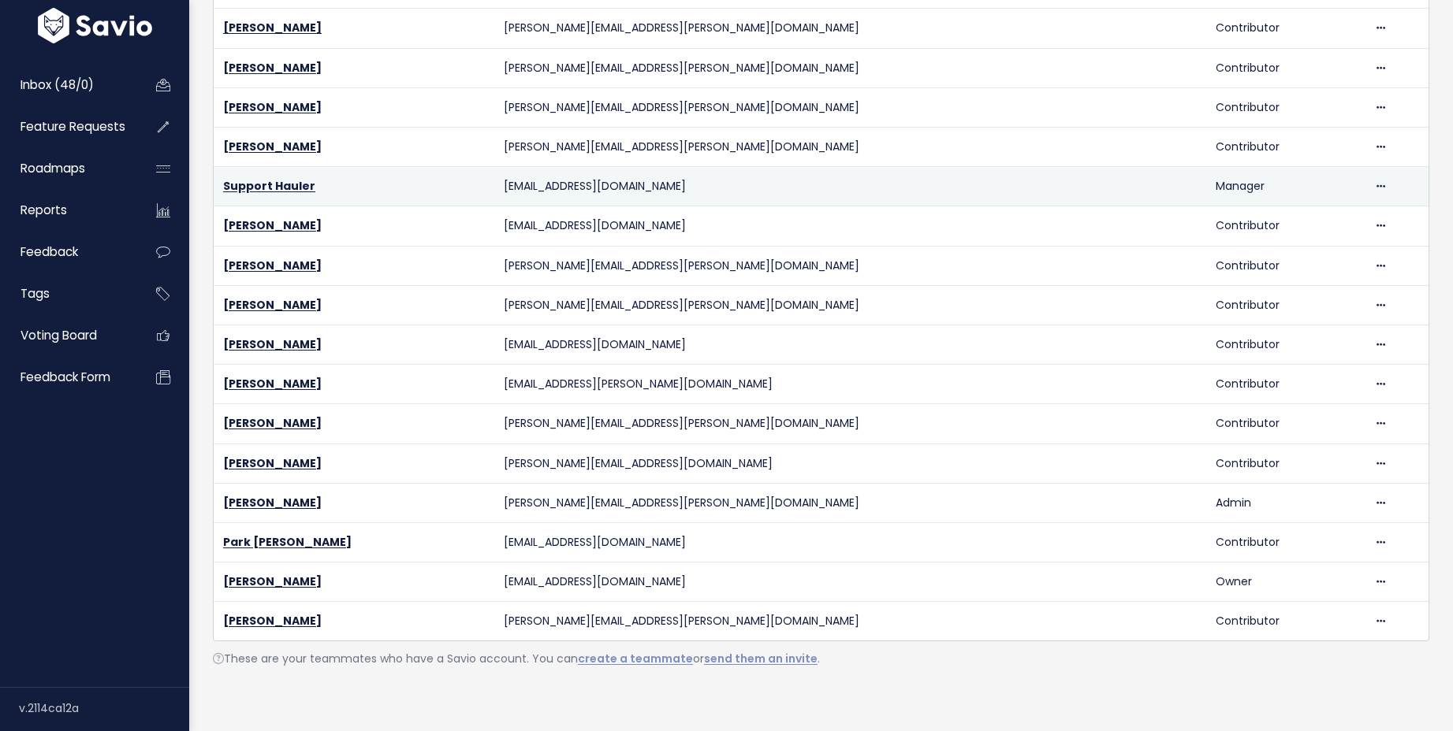
scroll to position [737, 0]
